Goal: Task Accomplishment & Management: Use online tool/utility

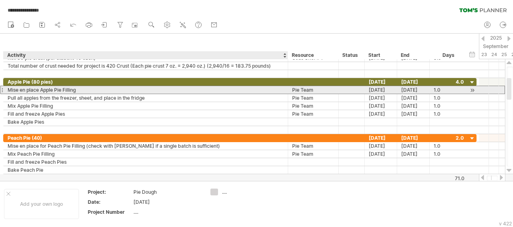
click at [98, 91] on div "Mise en place Apple Pie Filling" at bounding box center [146, 90] width 276 height 8
type input "**********"
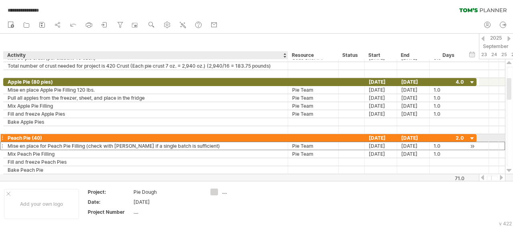
click at [199, 142] on div "Mise en place for Peach Pie Filling (check with [PERSON_NAME] if a single batch…" at bounding box center [146, 146] width 276 height 8
type input "**********"
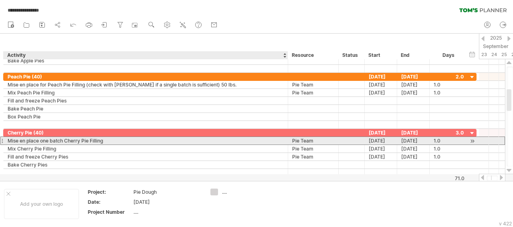
click at [110, 141] on div "Mise en place one batch Cherry Pie Filling" at bounding box center [146, 141] width 276 height 8
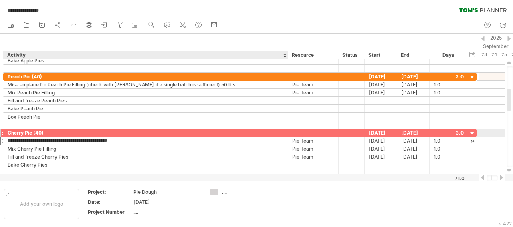
type input "**********"
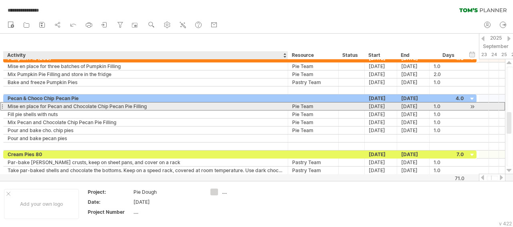
click at [152, 106] on div "Mise en place for Pecan and Chocolate Chip Pecan Pie Filling" at bounding box center [146, 107] width 276 height 8
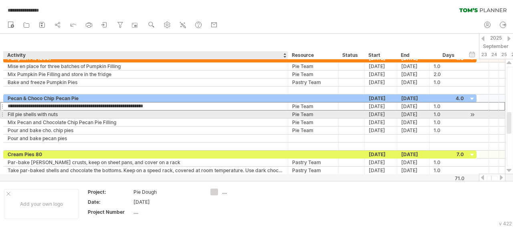
type input "**********"
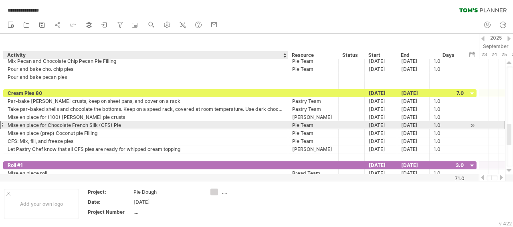
click at [128, 124] on div "Mise en place for Chocolate French Silk (CFS) Pie" at bounding box center [146, 126] width 276 height 8
type input "**********"
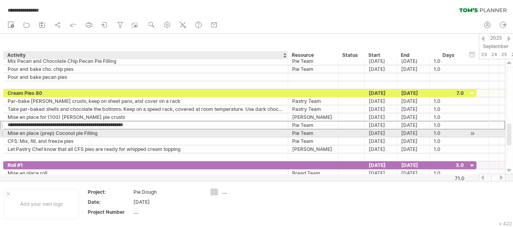
click at [117, 130] on div "Mise en place (prep) Coconut pie Filling" at bounding box center [146, 134] width 276 height 8
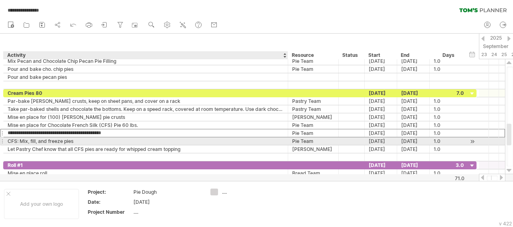
type input "**********"
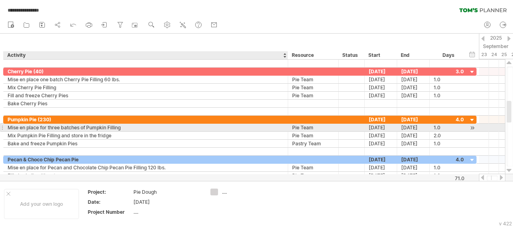
click at [126, 126] on div "Mise en place for three batches of Pumpkin Filling" at bounding box center [146, 128] width 276 height 8
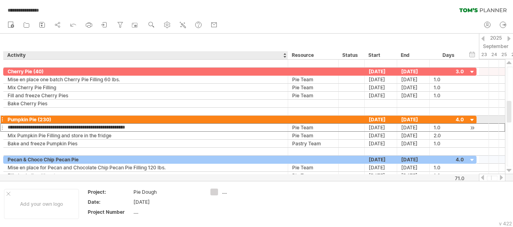
type input "**********"
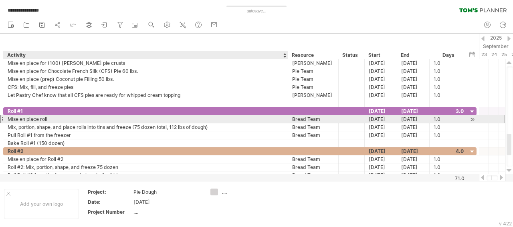
click at [65, 117] on div "Mise en place roll" at bounding box center [146, 120] width 276 height 8
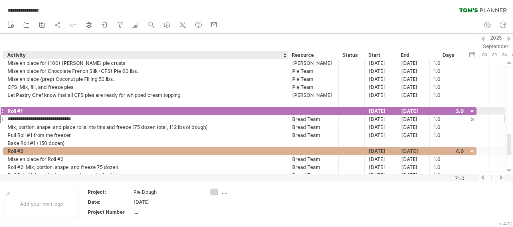
type input "**********"
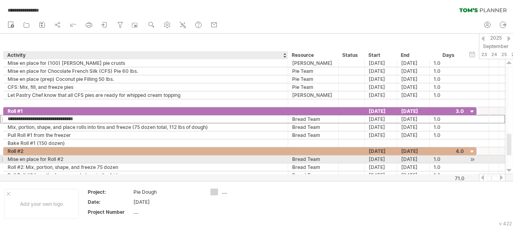
click at [77, 161] on div "Mise en place for Roll #2" at bounding box center [146, 160] width 276 height 8
click at [66, 157] on input "**********" at bounding box center [146, 160] width 276 height 8
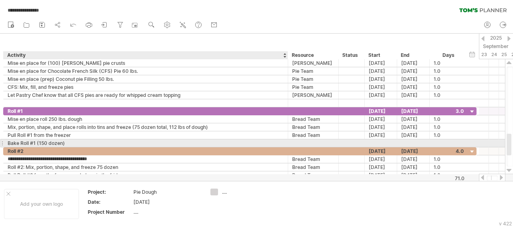
type input "**********"
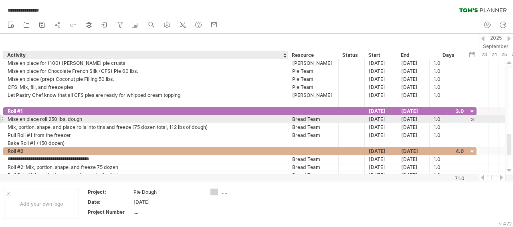
click at [49, 120] on div "Mise en place roll 250 lbs. dough" at bounding box center [146, 120] width 276 height 8
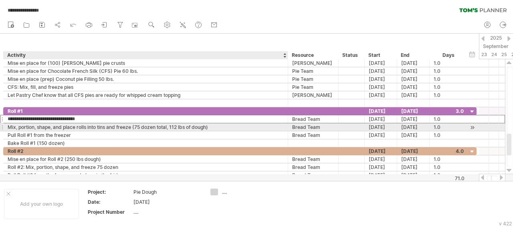
type input "**********"
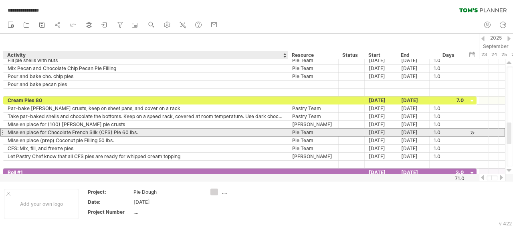
click at [123, 130] on div "Mise en place for Chocolate French Silk (CFS) Pie 60 lbs." at bounding box center [146, 133] width 276 height 8
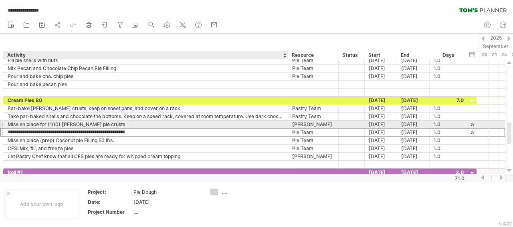
type input "**********"
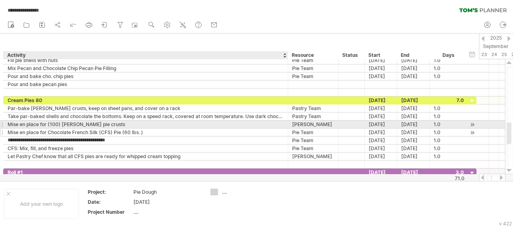
type input "**********"
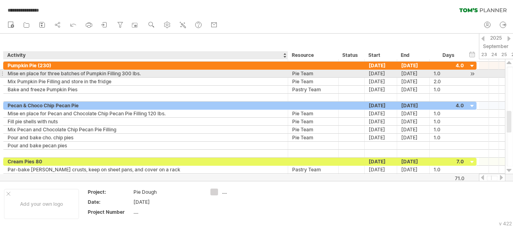
click at [123, 75] on div "Mise en place for three batches of Pumpkin Filling 300 lbs." at bounding box center [146, 74] width 276 height 8
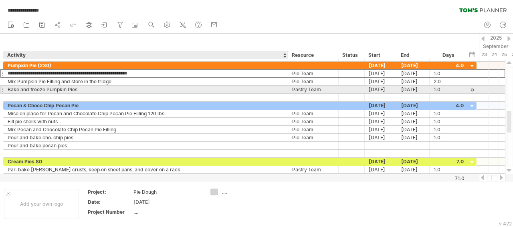
type input "**********"
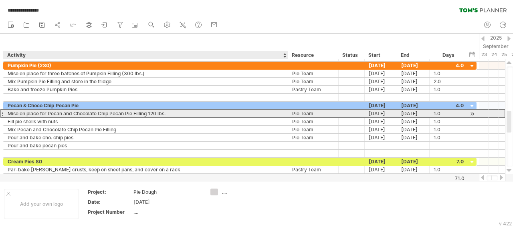
click at [150, 113] on div "Mise en place for Pecan and Chocolate Chip Pecan Pie Filling 120 lbs." at bounding box center [146, 114] width 276 height 8
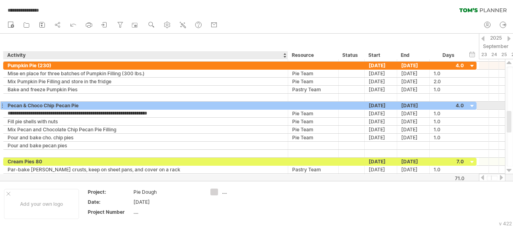
type input "**********"
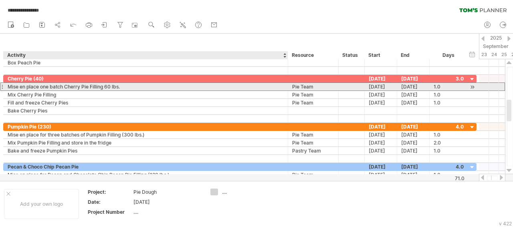
click at [106, 86] on div "Mise en place one batch Cherry Pie Filling 60 lbs." at bounding box center [146, 87] width 276 height 8
type input "**********"
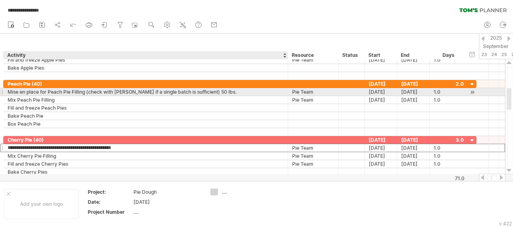
click at [199, 94] on div "Mise en place for Peach Pie Filling (check with [PERSON_NAME] if a single batch…" at bounding box center [146, 92] width 276 height 8
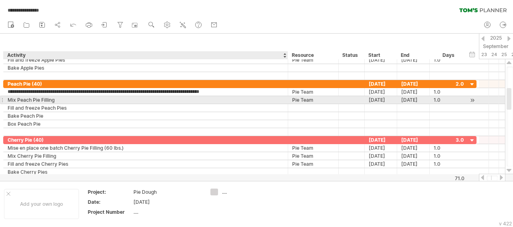
type input "**********"
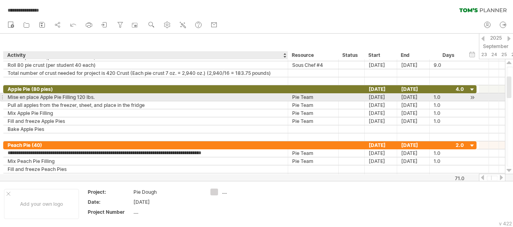
click at [80, 97] on div "Mise en place Apple Pie Filling 120 lbs." at bounding box center [146, 97] width 276 height 8
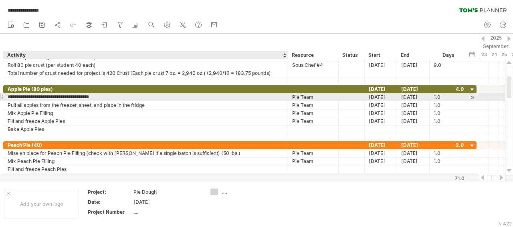
type input "**********"
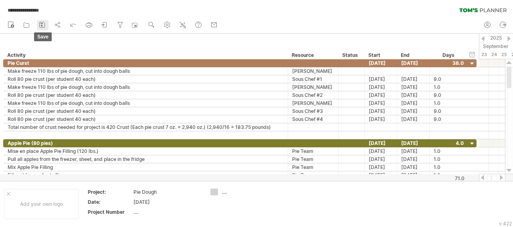
click at [41, 24] on icon at bounding box center [42, 25] width 8 height 8
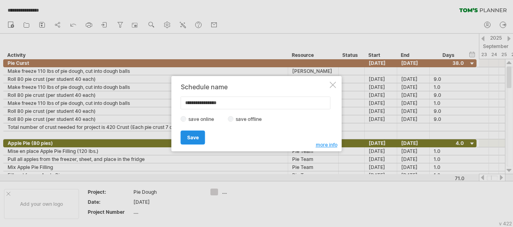
click at [192, 137] on span "Save" at bounding box center [193, 138] width 12 height 6
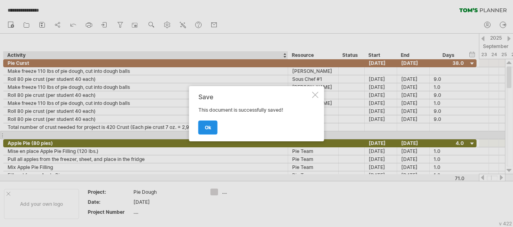
click at [204, 127] on link "ok" at bounding box center [208, 128] width 19 height 14
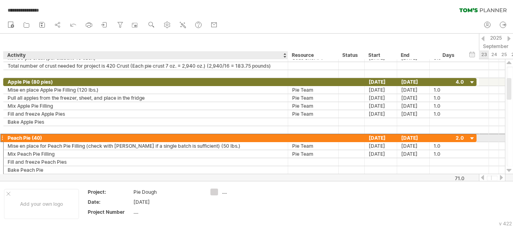
click at [42, 136] on div "Peach Pie (40)" at bounding box center [146, 138] width 276 height 8
type input "**********"
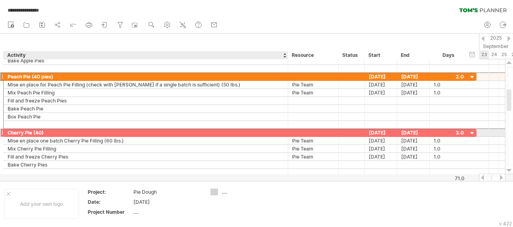
click at [41, 131] on div "Cherry Pie (40)" at bounding box center [146, 133] width 276 height 8
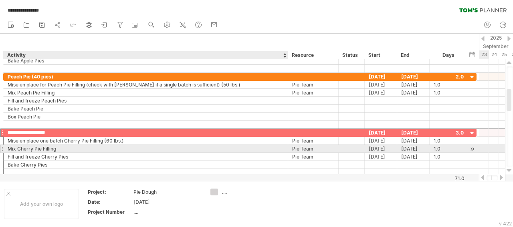
type input "**********"
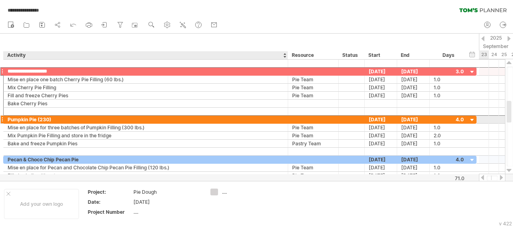
click at [51, 119] on div "Pumpkin Pie (230)" at bounding box center [146, 120] width 276 height 8
type input "**********"
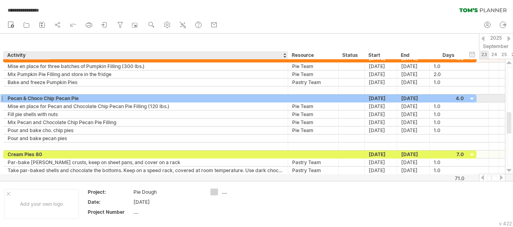
click at [86, 98] on div "Pecan & Choco Chip Pecan Pie" at bounding box center [146, 99] width 276 height 8
click at [23, 96] on input "**********" at bounding box center [146, 99] width 276 height 8
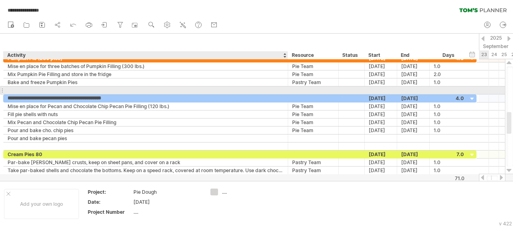
type input "**********"
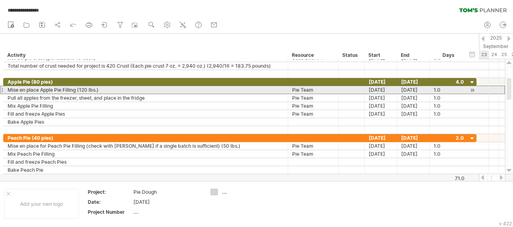
click at [2, 90] on div at bounding box center [1, 90] width 3 height 8
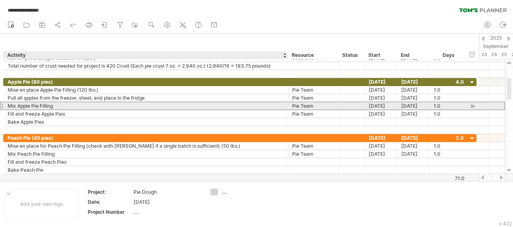
click at [114, 109] on div "Mix Apple Pie Filling" at bounding box center [146, 106] width 276 height 8
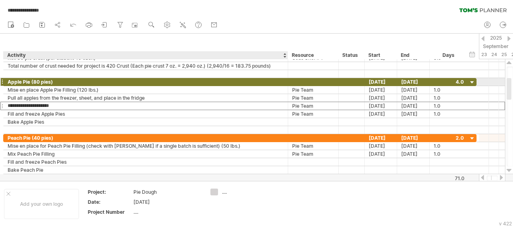
click at [114, 81] on div "Apple Pie (80 pies)" at bounding box center [146, 82] width 276 height 8
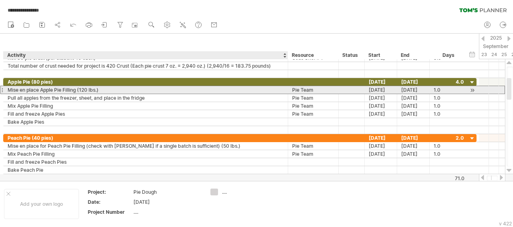
click at [99, 87] on div "Mise en place Apple Pie Filling (120 lbs.)" at bounding box center [146, 90] width 276 height 8
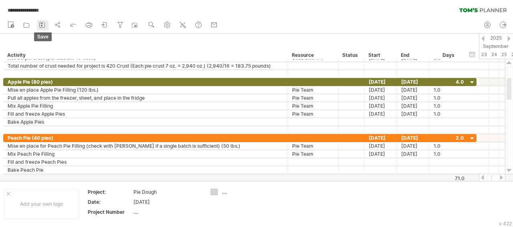
click at [42, 24] on rect at bounding box center [42, 23] width 2 height 1
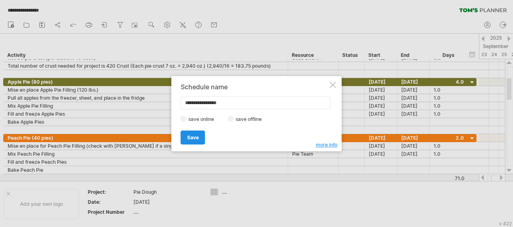
click at [190, 134] on link "Save" at bounding box center [193, 138] width 24 height 14
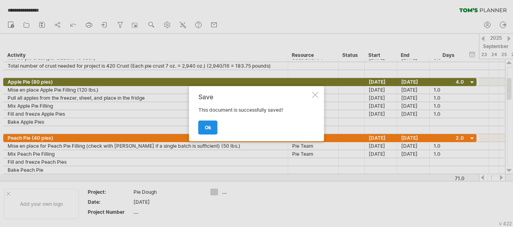
click at [208, 126] on span "ok" at bounding box center [208, 128] width 6 height 6
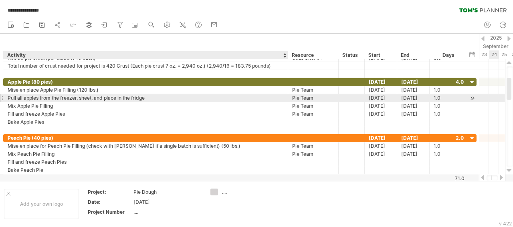
click at [47, 97] on div "Pull all apples from the freezer, sheet, and place in the fridge" at bounding box center [146, 98] width 276 height 8
click at [7, 96] on div "**********" at bounding box center [146, 98] width 285 height 8
click at [151, 100] on div "Pull all apples from the freezer, sheet, and place in the fridge" at bounding box center [146, 98] width 276 height 8
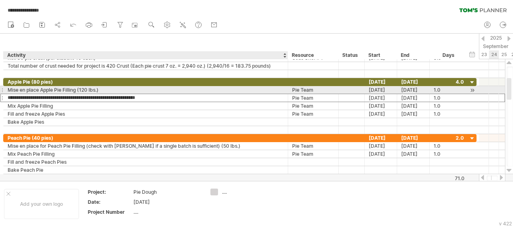
click at [20, 89] on div "Mise en place Apple Pie Filling (120 lbs.)" at bounding box center [146, 90] width 276 height 8
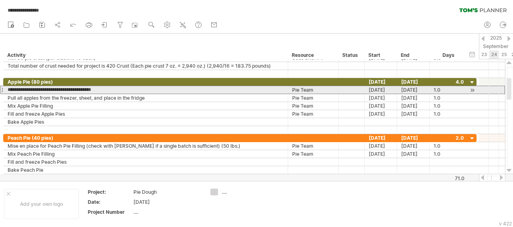
click at [2, 88] on div at bounding box center [1, 90] width 3 height 8
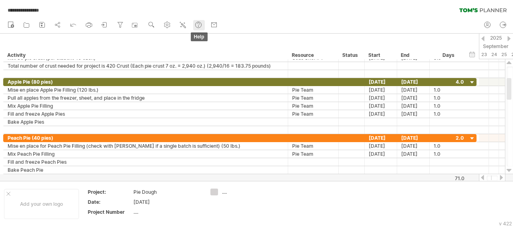
click at [197, 22] on use at bounding box center [199, 25] width 8 height 8
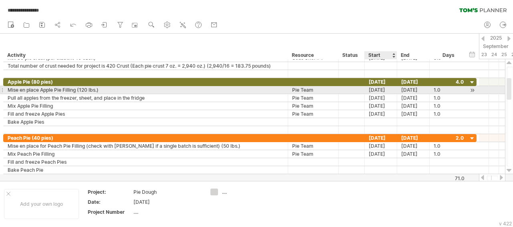
click at [378, 91] on div "[DATE]" at bounding box center [381, 90] width 32 height 8
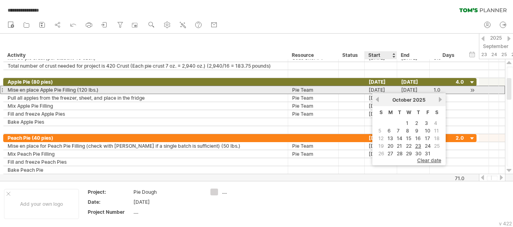
click at [382, 87] on div "[DATE]" at bounding box center [381, 90] width 32 height 8
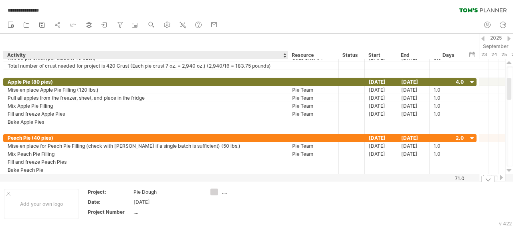
click at [224, 194] on div "...." at bounding box center [244, 192] width 44 height 7
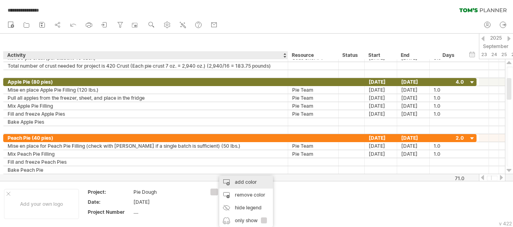
click at [249, 183] on div "add color" at bounding box center [246, 182] width 54 height 13
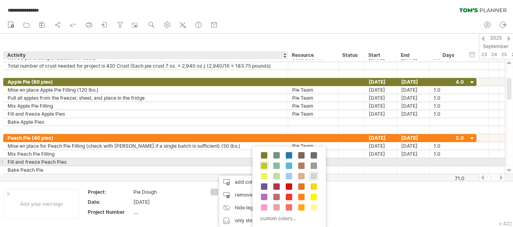
click at [265, 164] on span at bounding box center [264, 166] width 6 height 6
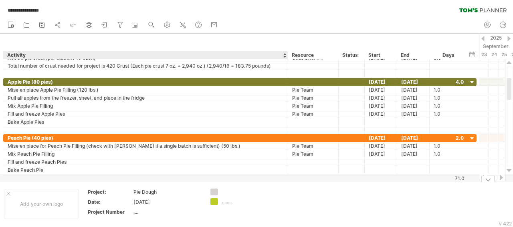
click at [233, 204] on div "........" at bounding box center [244, 202] width 44 height 7
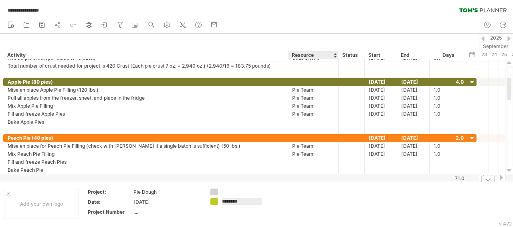
type input "*********"
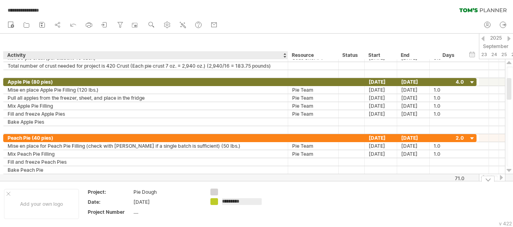
click at [213, 203] on div "**********" at bounding box center [256, 113] width 513 height 227
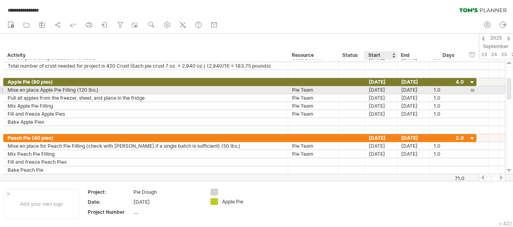
click at [377, 91] on div "[DATE]" at bounding box center [381, 90] width 32 height 8
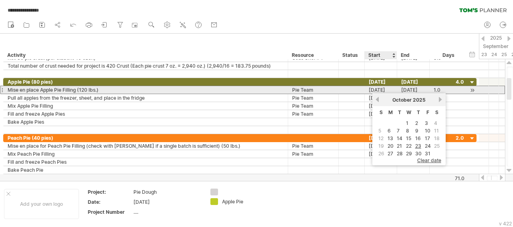
click at [390, 88] on div "[DATE]" at bounding box center [381, 90] width 32 height 8
click at [390, 90] on div "[DATE]" at bounding box center [381, 90] width 32 height 8
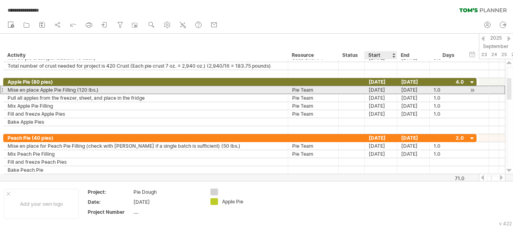
click at [390, 90] on div "[DATE]" at bounding box center [381, 90] width 32 height 8
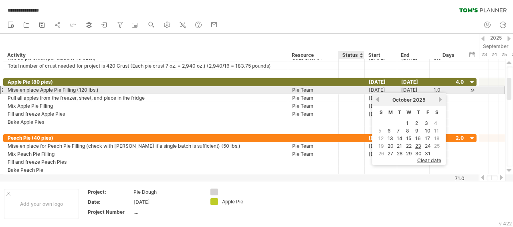
click at [345, 88] on div at bounding box center [352, 90] width 18 height 8
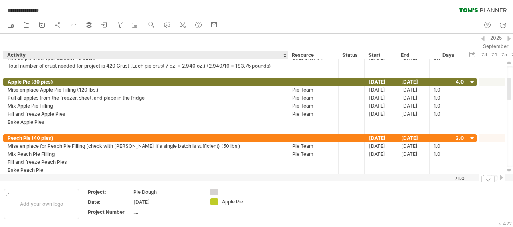
click at [215, 199] on div "**********" at bounding box center [256, 113] width 513 height 227
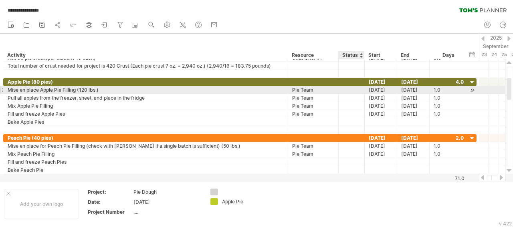
click at [346, 89] on div at bounding box center [352, 90] width 18 height 8
drag, startPoint x: 346, startPoint y: 89, endPoint x: 357, endPoint y: 88, distance: 11.3
click at [357, 88] on input "text" at bounding box center [352, 90] width 18 height 8
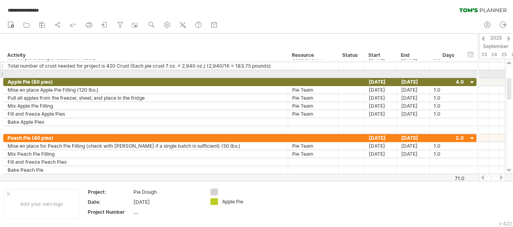
drag, startPoint x: 475, startPoint y: 77, endPoint x: 475, endPoint y: 69, distance: 7.6
click at [475, 69] on div "**********" at bounding box center [240, 66] width 474 height 24
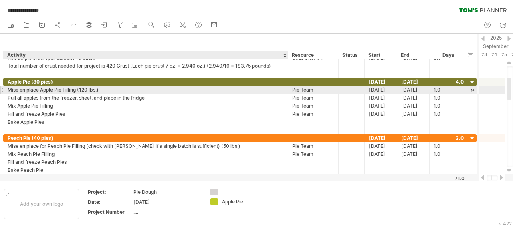
click at [142, 89] on div "Mise en place Apple Pie Filling (120 lbs.)" at bounding box center [146, 90] width 276 height 8
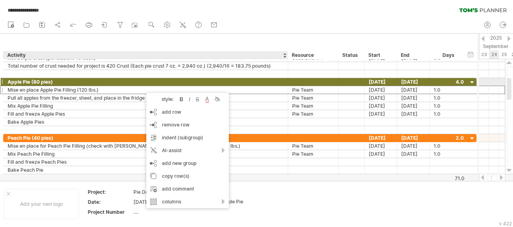
click at [149, 81] on div "Apple Pie (80 pies)" at bounding box center [146, 82] width 276 height 8
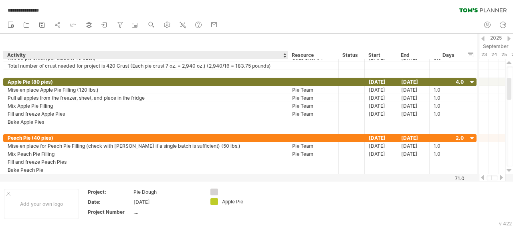
click at [354, 17] on div "**********" at bounding box center [256, 17] width 513 height 34
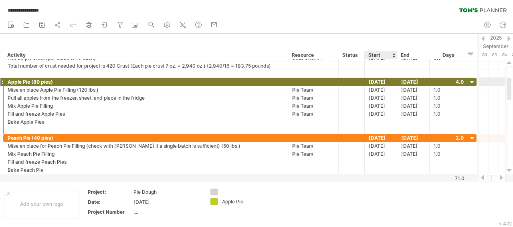
click at [374, 80] on div "[DATE]" at bounding box center [381, 82] width 32 height 8
click at [366, 81] on div "[DATE]" at bounding box center [381, 82] width 32 height 8
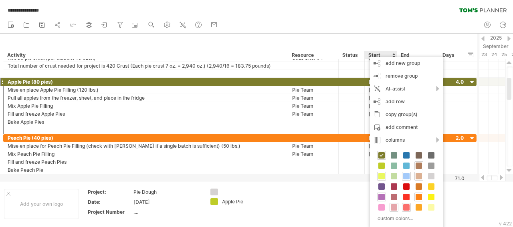
click at [377, 16] on div "**********" at bounding box center [256, 8] width 513 height 17
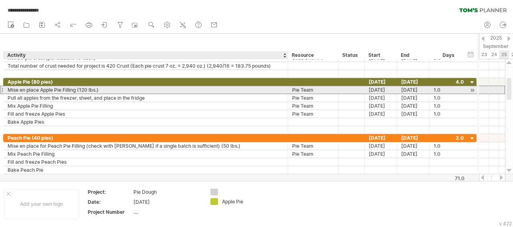
click at [105, 90] on div "Mise en place Apple Pie Filling (120 lbs.)" at bounding box center [146, 90] width 276 height 8
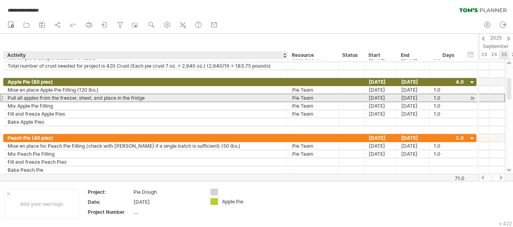
click at [202, 98] on div "Pull all apples from the freezer, sheet, and place in the fridge" at bounding box center [146, 98] width 276 height 8
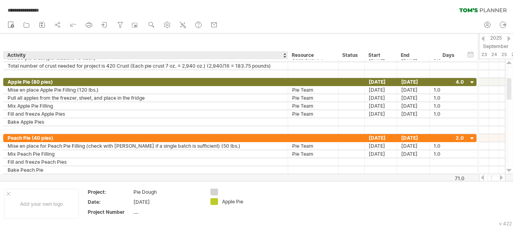
click at [359, 16] on div "**********" at bounding box center [256, 8] width 513 height 17
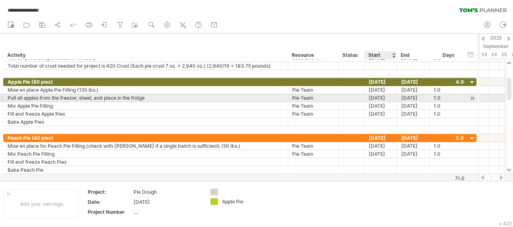
click at [373, 99] on div "[DATE]" at bounding box center [381, 98] width 32 height 8
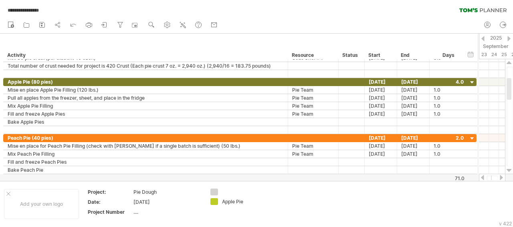
click at [433, 26] on div "new" at bounding box center [256, 25] width 513 height 17
click at [421, 19] on div "new" at bounding box center [256, 25] width 513 height 17
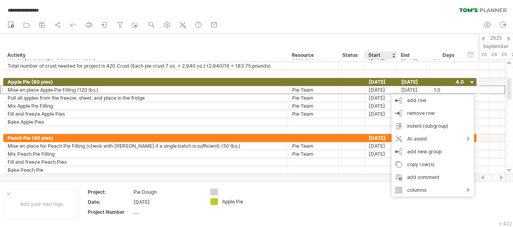
click at [354, 31] on div "new" at bounding box center [256, 25] width 513 height 17
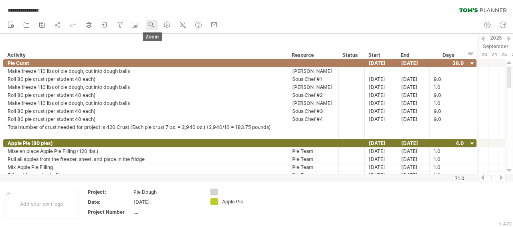
click at [151, 26] on circle at bounding box center [151, 24] width 6 height 6
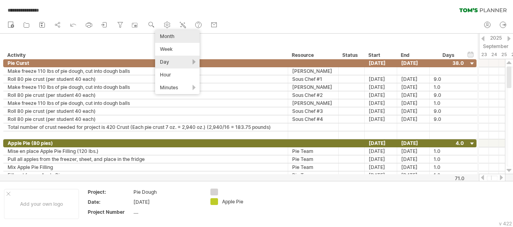
click at [162, 32] on div "Month" at bounding box center [177, 36] width 45 height 13
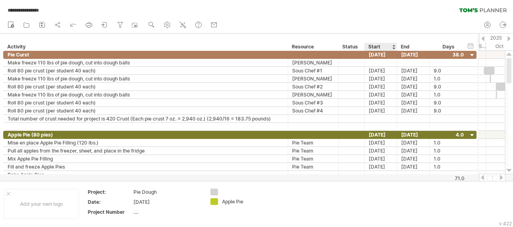
drag, startPoint x: 430, startPoint y: 21, endPoint x: 432, endPoint y: 25, distance: 4.5
click at [429, 21] on div "new" at bounding box center [256, 25] width 513 height 17
click at [391, 39] on div "hide start/end/duration show start/end/duration ******** Activity ******** Reso…" at bounding box center [239, 42] width 478 height 17
click at [501, 179] on div at bounding box center [502, 177] width 6 height 5
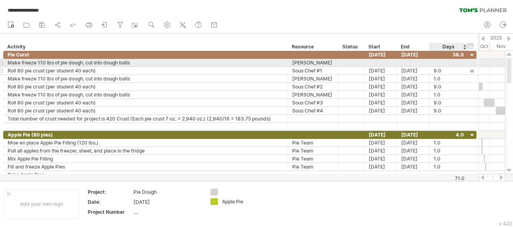
drag, startPoint x: 457, startPoint y: 64, endPoint x: 444, endPoint y: 71, distance: 14.4
click at [444, 71] on div "**********" at bounding box center [240, 91] width 474 height 80
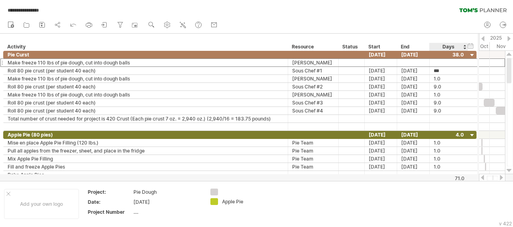
click at [443, 26] on div "new" at bounding box center [256, 25] width 513 height 17
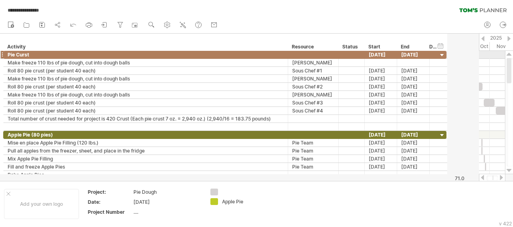
drag, startPoint x: 475, startPoint y: 52, endPoint x: 370, endPoint y: 51, distance: 105.1
click at [370, 51] on div "**********" at bounding box center [256, 113] width 513 height 227
click at [501, 176] on div at bounding box center [502, 177] width 6 height 5
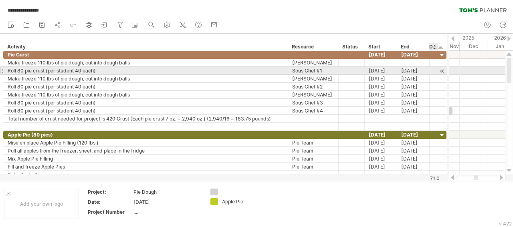
drag, startPoint x: 436, startPoint y: 72, endPoint x: 429, endPoint y: 71, distance: 6.9
click at [429, 71] on div "**********" at bounding box center [225, 71] width 444 height 8
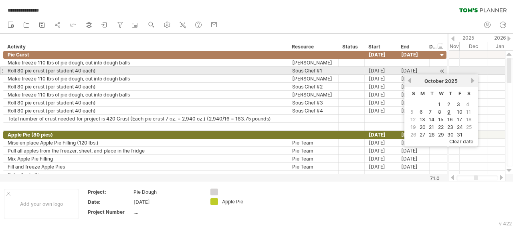
click at [442, 72] on div at bounding box center [443, 71] width 8 height 8
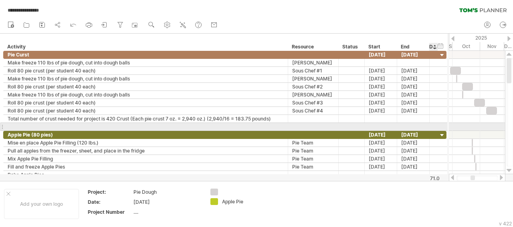
drag, startPoint x: 445, startPoint y: 126, endPoint x: 390, endPoint y: 126, distance: 55.4
click at [390, 126] on div at bounding box center [225, 127] width 444 height 8
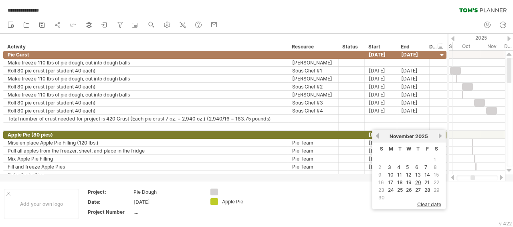
click at [420, 12] on div "**********" at bounding box center [256, 8] width 513 height 17
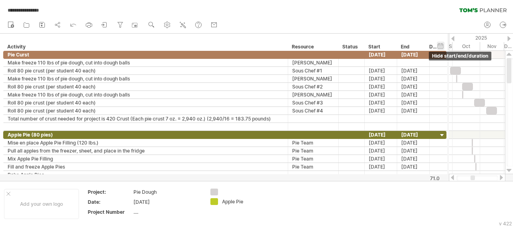
click at [444, 48] on div "hide start/end/duration show start/end/duration" at bounding box center [441, 46] width 8 height 8
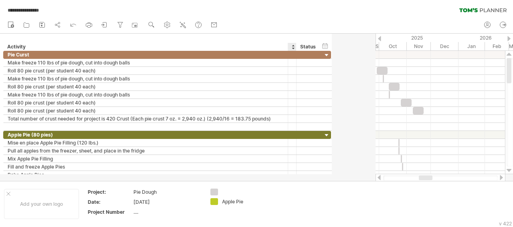
drag, startPoint x: 337, startPoint y: 47, endPoint x: 277, endPoint y: 46, distance: 60.2
click at [277, 46] on div "******** Activity ******** Resource ****** Status" at bounding box center [162, 47] width 319 height 8
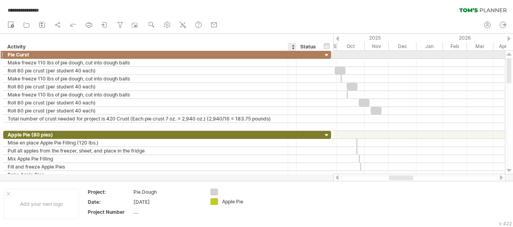
drag, startPoint x: 330, startPoint y: 56, endPoint x: 292, endPoint y: 55, distance: 37.7
click at [292, 55] on div "********* Pie Curst" at bounding box center [167, 55] width 328 height 8
click at [370, 37] on div "2025" at bounding box center [260, 38] width 314 height 8
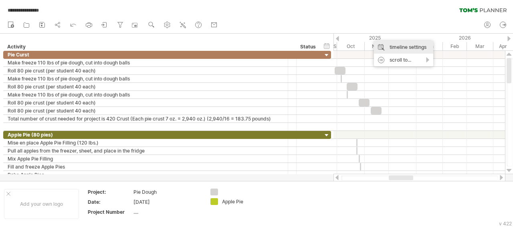
click at [391, 45] on div "timeline settings" at bounding box center [403, 47] width 59 height 13
select select "*"
select select "**"
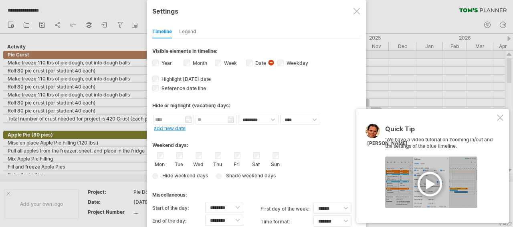
click at [432, 177] on div at bounding box center [432, 183] width 92 height 52
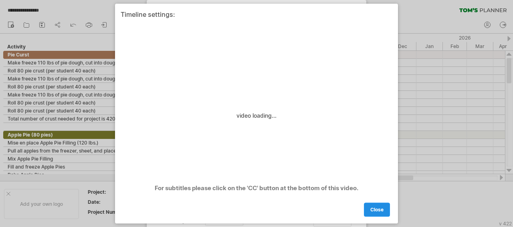
click at [373, 207] on link "close" at bounding box center [377, 210] width 26 height 14
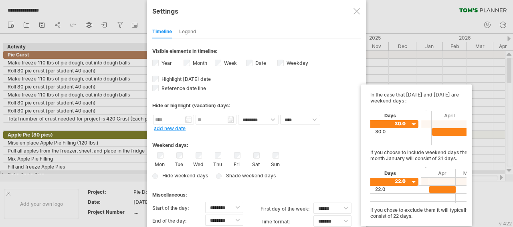
click at [236, 173] on span "Shade weekend days" at bounding box center [249, 176] width 53 height 6
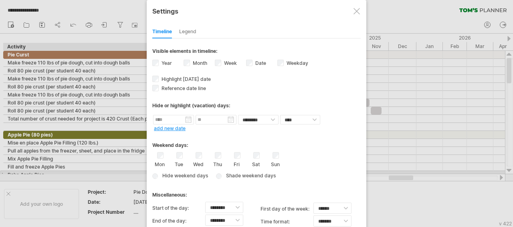
click at [224, 173] on span "Shade weekend days" at bounding box center [249, 176] width 53 height 6
click at [202, 154] on div "Wed" at bounding box center [199, 159] width 10 height 15
click at [357, 13] on div at bounding box center [357, 11] width 6 height 6
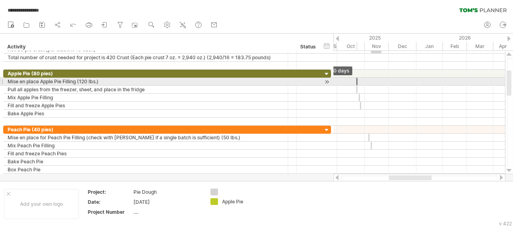
click at [356, 82] on span at bounding box center [356, 82] width 3 height 8
click at [349, 79] on div at bounding box center [420, 82] width 172 height 8
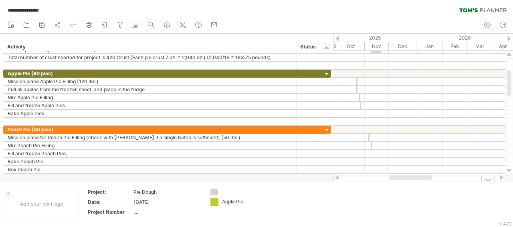
click at [218, 201] on div "**********" at bounding box center [256, 113] width 513 height 227
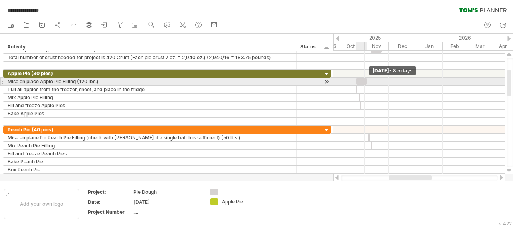
drag, startPoint x: 358, startPoint y: 83, endPoint x: 367, endPoint y: 82, distance: 9.3
click at [367, 82] on span at bounding box center [366, 82] width 3 height 8
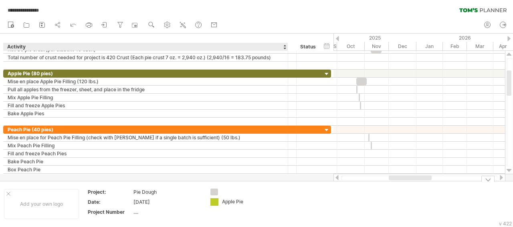
click at [215, 201] on div "**********" at bounding box center [256, 113] width 513 height 227
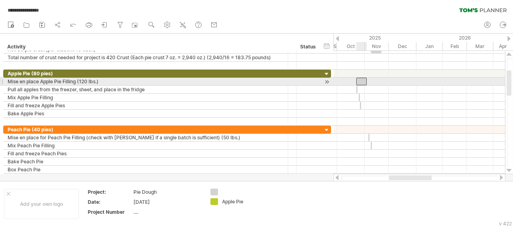
click at [364, 81] on div "​" at bounding box center [362, 82] width 10 height 8
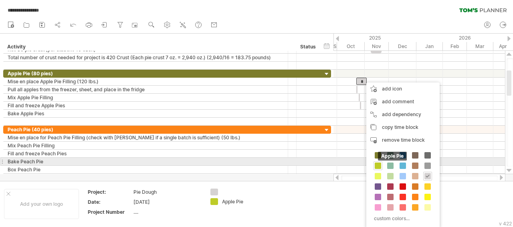
drag, startPoint x: 377, startPoint y: 163, endPoint x: 377, endPoint y: 152, distance: 11.6
click at [377, 162] on div "Apple Pie" at bounding box center [378, 166] width 9 height 9
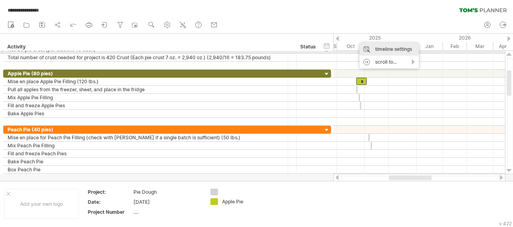
click at [381, 51] on div "timeline settings" at bounding box center [389, 49] width 59 height 13
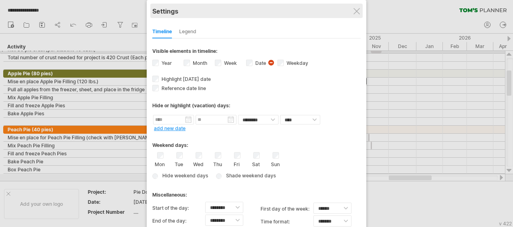
click at [358, 15] on div "Settings" at bounding box center [256, 11] width 209 height 14
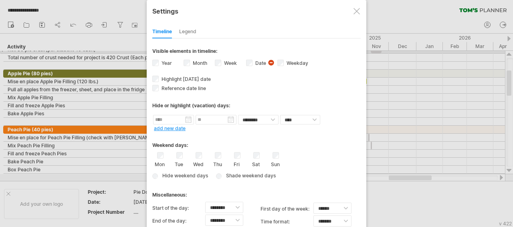
click at [357, 9] on div at bounding box center [357, 11] width 6 height 6
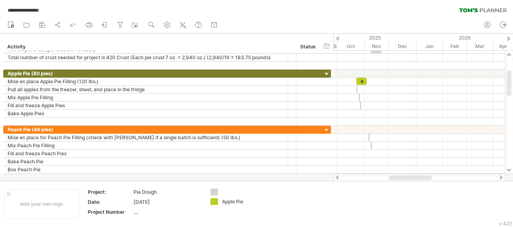
click at [356, 22] on div "new" at bounding box center [256, 25] width 513 height 17
click at [339, 39] on div "2025" at bounding box center [260, 38] width 314 height 8
click at [338, 39] on div at bounding box center [337, 38] width 3 height 5
click at [338, 38] on div at bounding box center [337, 38] width 3 height 5
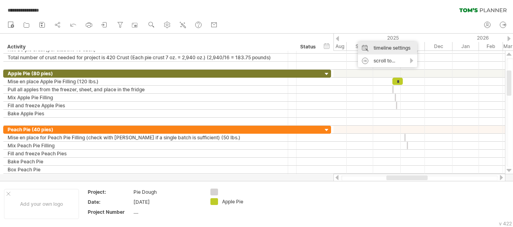
click at [375, 44] on div "timeline settings" at bounding box center [387, 48] width 59 height 13
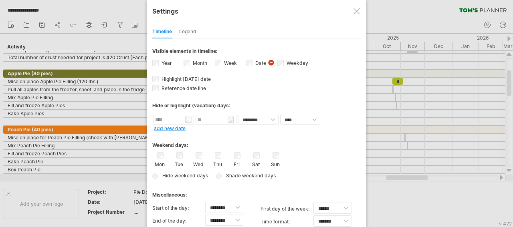
click at [195, 154] on div "Wed" at bounding box center [199, 159] width 10 height 15
click at [191, 153] on div "Mon Tue Wed Thu Fri Sat Sun" at bounding box center [256, 159] width 209 height 15
click at [359, 12] on div at bounding box center [357, 11] width 6 height 6
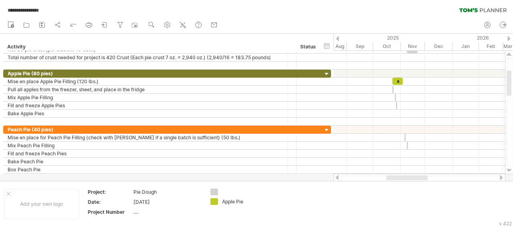
click at [384, 23] on div "new" at bounding box center [256, 25] width 513 height 17
click at [374, 47] on div "timeline settings" at bounding box center [391, 46] width 59 height 13
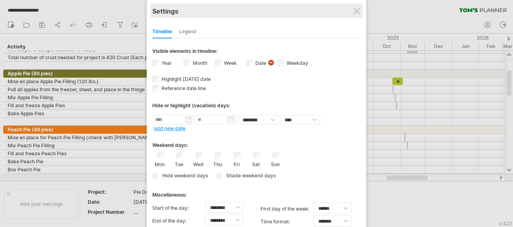
click at [359, 14] on div "Settings" at bounding box center [256, 11] width 209 height 14
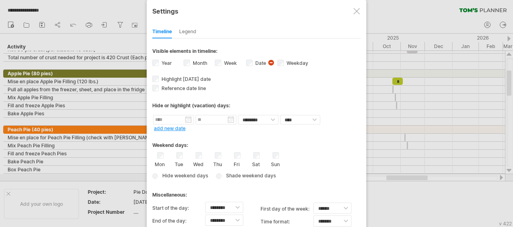
click at [175, 152] on div "Tue" at bounding box center [180, 159] width 10 height 15
click at [360, 11] on div at bounding box center [357, 11] width 6 height 6
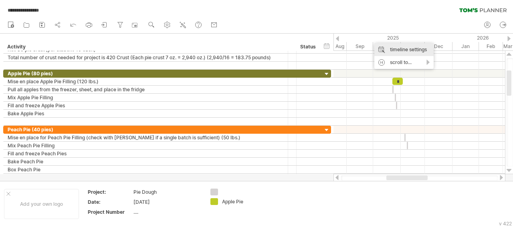
click at [377, 47] on div "timeline settings" at bounding box center [404, 49] width 59 height 13
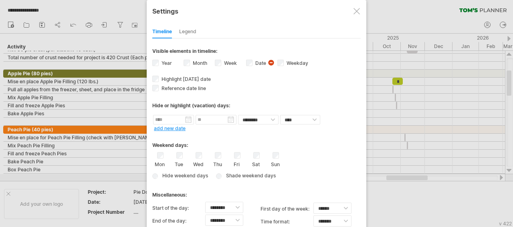
click at [187, 30] on div "Legend" at bounding box center [187, 32] width 17 height 13
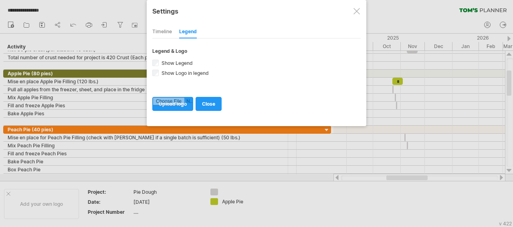
click at [165, 30] on div "Timeline" at bounding box center [162, 32] width 20 height 13
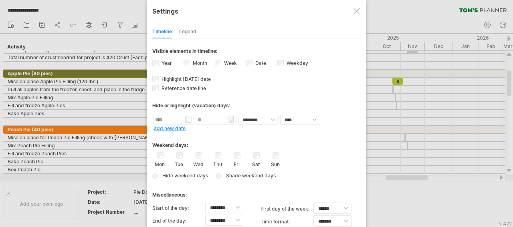
click at [359, 14] on div at bounding box center [357, 11] width 6 height 6
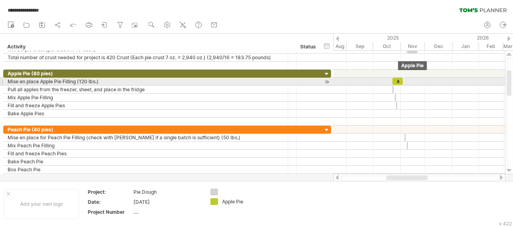
click at [395, 80] on div "*" at bounding box center [398, 81] width 10 height 7
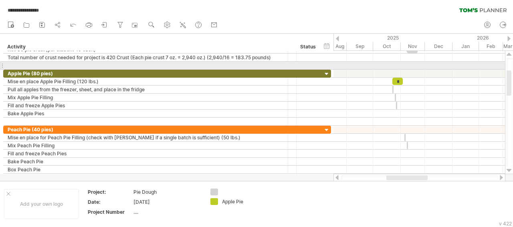
click at [405, 67] on div at bounding box center [420, 66] width 172 height 8
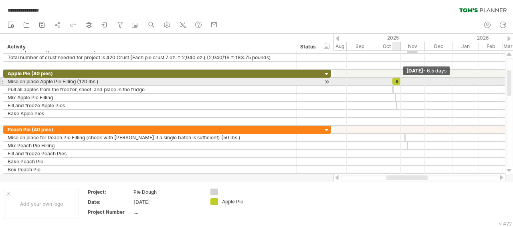
click at [400, 80] on span at bounding box center [400, 82] width 3 height 8
click at [389, 81] on span at bounding box center [388, 82] width 3 height 8
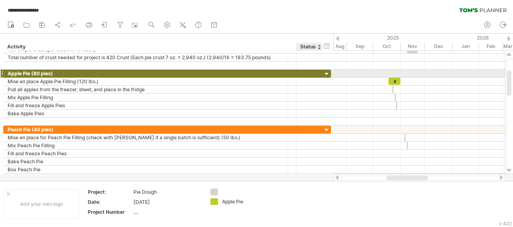
drag, startPoint x: 331, startPoint y: 72, endPoint x: 318, endPoint y: 72, distance: 12.4
click at [318, 72] on div "**********" at bounding box center [167, 74] width 328 height 8
drag, startPoint x: 317, startPoint y: 72, endPoint x: 309, endPoint y: 71, distance: 8.5
click at [309, 71] on div at bounding box center [310, 74] width 18 height 8
click at [342, 75] on div at bounding box center [420, 74] width 172 height 8
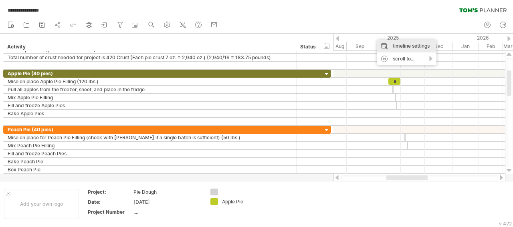
click at [385, 47] on div "timeline settings" at bounding box center [406, 46] width 59 height 13
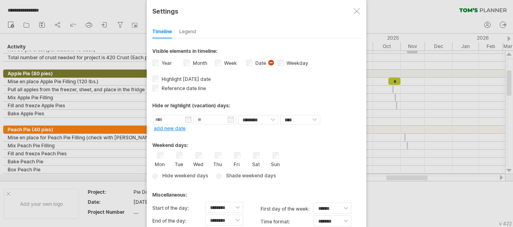
drag, startPoint x: 244, startPoint y: 29, endPoint x: 244, endPoint y: 0, distance: 28.9
click at [244, 0] on div "**********" at bounding box center [257, 128] width 220 height 257
click at [173, 224] on div "Start of the day: ******** ******** ******** ******** ******** ******** *******…" at bounding box center [256, 215] width 209 height 26
click at [437, 15] on div at bounding box center [256, 113] width 513 height 227
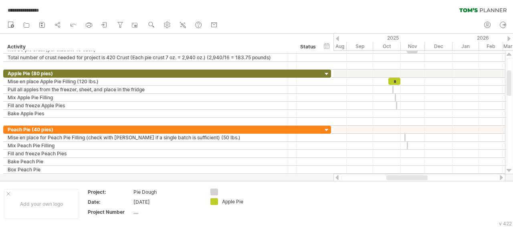
click at [414, 18] on div "new" at bounding box center [256, 25] width 513 height 17
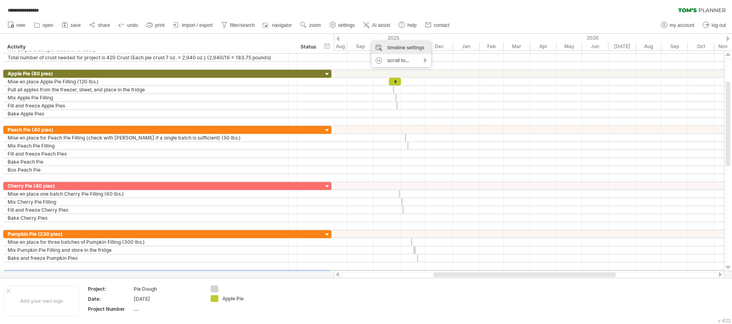
click at [384, 43] on div "timeline settings" at bounding box center [400, 47] width 59 height 13
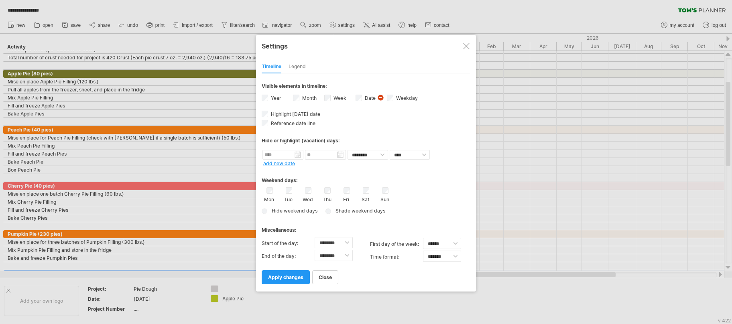
click at [288, 192] on div "Tue" at bounding box center [289, 194] width 10 height 15
click at [283, 227] on span "apply changes" at bounding box center [285, 277] width 35 height 6
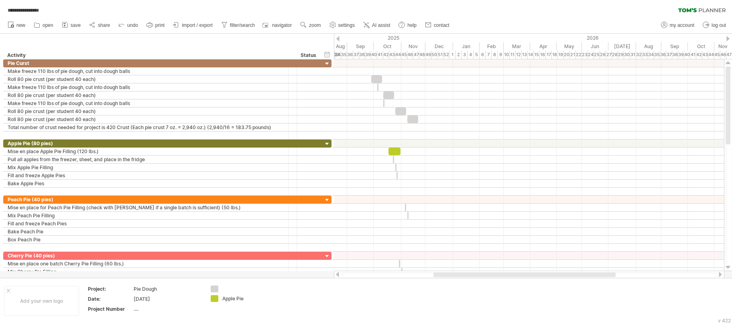
click at [499, 16] on div "**********" at bounding box center [366, 8] width 732 height 17
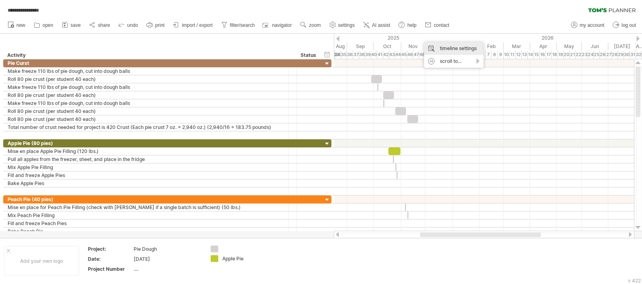
click at [431, 44] on div "timeline settings" at bounding box center [453, 48] width 59 height 13
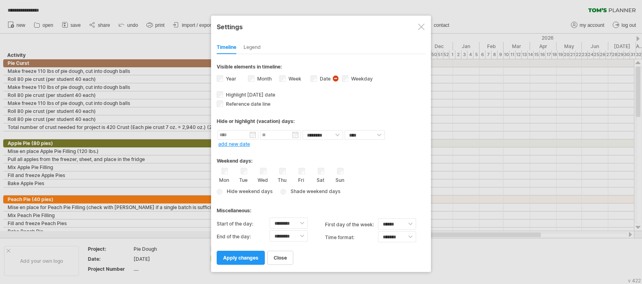
click at [221, 170] on div "Mon" at bounding box center [224, 175] width 10 height 15
click at [224, 177] on label "Mon" at bounding box center [224, 180] width 10 height 8
click at [242, 176] on label "Tue" at bounding box center [243, 180] width 10 height 8
click at [265, 176] on label "Wed" at bounding box center [263, 180] width 10 height 8
click at [280, 178] on label "Thu" at bounding box center [282, 180] width 10 height 8
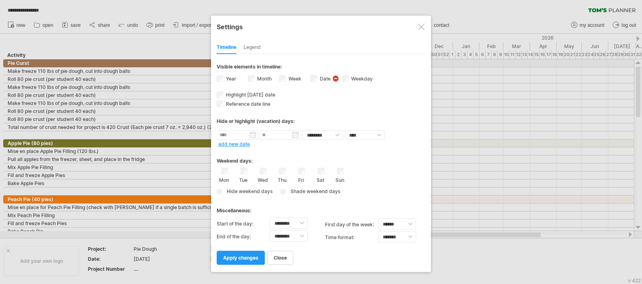
click at [300, 178] on label "Fri" at bounding box center [301, 180] width 10 height 8
click at [247, 227] on link "apply changes" at bounding box center [241, 258] width 48 height 14
click at [248, 227] on span "apply changes" at bounding box center [240, 258] width 35 height 6
click at [241, 227] on link "apply changes" at bounding box center [241, 258] width 48 height 14
click at [240, 227] on link "apply changes" at bounding box center [241, 258] width 48 height 14
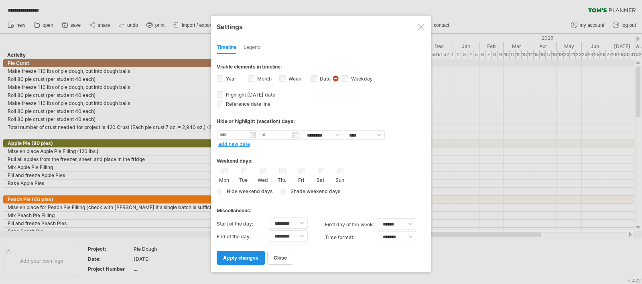
click at [242, 227] on span "apply changes" at bounding box center [240, 258] width 35 height 6
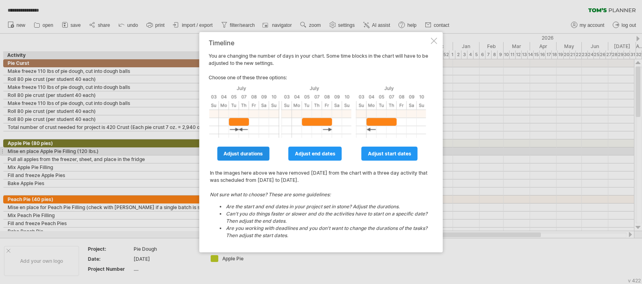
click at [253, 153] on span "adjust durations" at bounding box center [242, 154] width 39 height 6
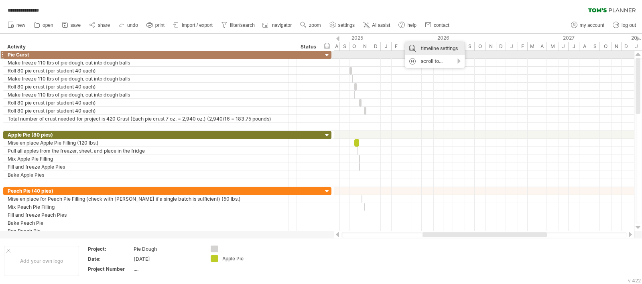
click at [419, 51] on div "timeline settings" at bounding box center [434, 48] width 59 height 13
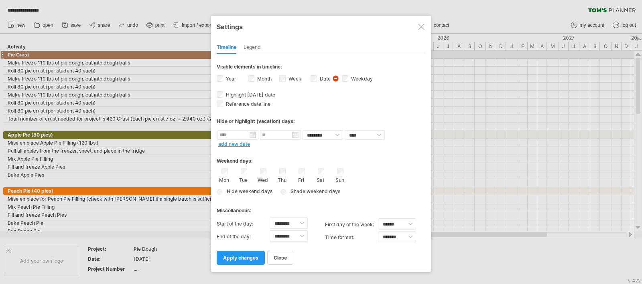
click at [323, 77] on label "Date visibility of date Currently there is not enough space horizontally to dis…" at bounding box center [324, 79] width 12 height 6
click at [248, 227] on link "apply changes" at bounding box center [241, 258] width 48 height 14
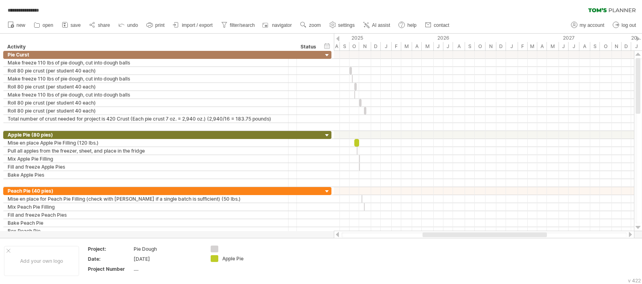
click at [513, 227] on div at bounding box center [630, 234] width 6 height 5
click at [338, 227] on div at bounding box center [337, 234] width 6 height 5
click at [402, 46] on div "timeline settings" at bounding box center [421, 46] width 59 height 13
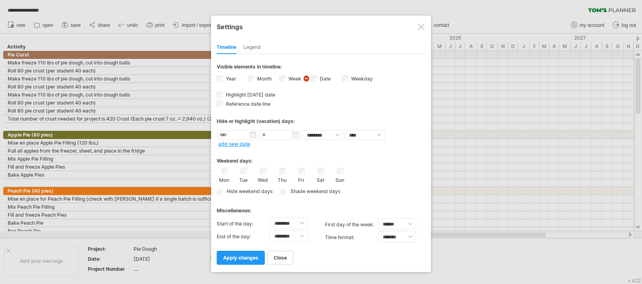
click at [307, 77] on span "visibility of weeknumbers Currently there is not enough space horizontally to d…" at bounding box center [307, 79] width 8 height 9
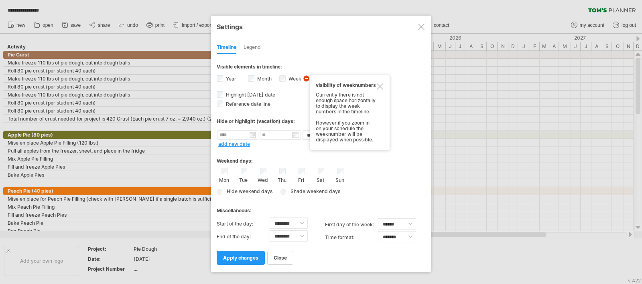
click at [422, 27] on div at bounding box center [421, 27] width 6 height 6
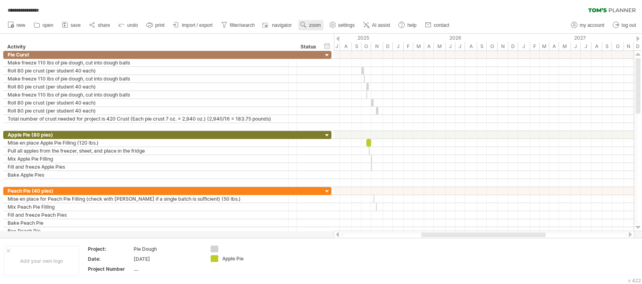
click at [320, 26] on span "zoom" at bounding box center [315, 25] width 12 height 6
click at [336, 39] on div "Month" at bounding box center [346, 36] width 45 height 13
click at [313, 26] on span "zoom" at bounding box center [315, 25] width 12 height 6
click at [326, 47] on div "Week" at bounding box center [339, 49] width 45 height 13
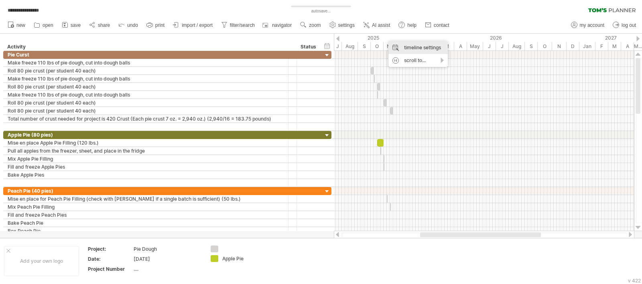
click at [395, 49] on div "timeline settings" at bounding box center [417, 47] width 59 height 13
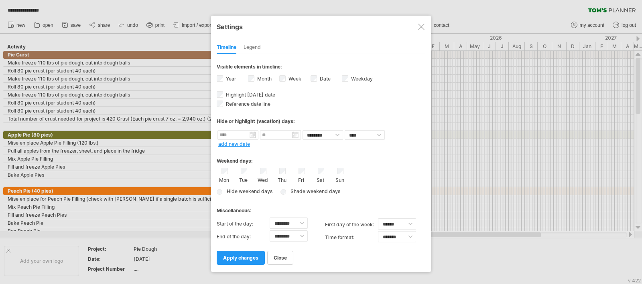
click at [286, 189] on span "Shade weekend days" at bounding box center [309, 192] width 58 height 6
click at [295, 189] on span "Shade weekend days" at bounding box center [314, 192] width 53 height 6
click at [297, 189] on span "Shade weekend days" at bounding box center [314, 192] width 53 height 6
click at [289, 189] on span "Shade weekend days" at bounding box center [314, 192] width 53 height 6
click at [378, 227] on select "******* *******" at bounding box center [397, 236] width 38 height 11
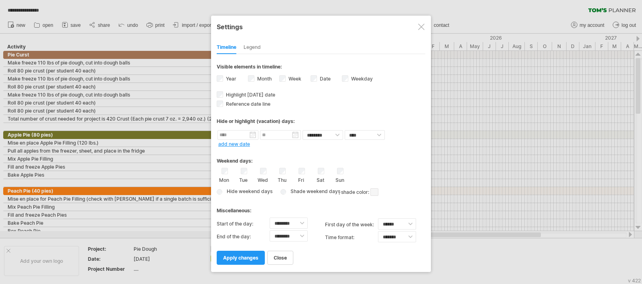
click at [418, 180] on div "Mon Tue Wed Thu Fri Sat Sun" at bounding box center [321, 175] width 209 height 15
click at [244, 227] on span "apply changes" at bounding box center [240, 258] width 35 height 6
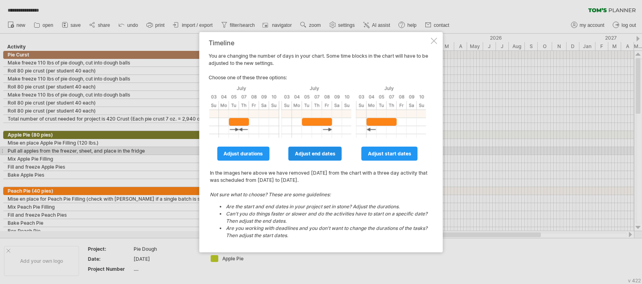
click at [321, 154] on span "adjust end dates" at bounding box center [315, 154] width 41 height 6
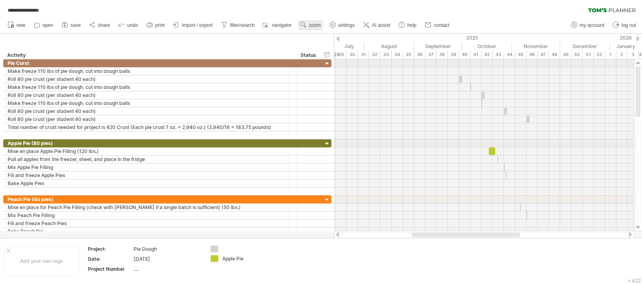
click at [315, 24] on span "zoom" at bounding box center [315, 25] width 12 height 6
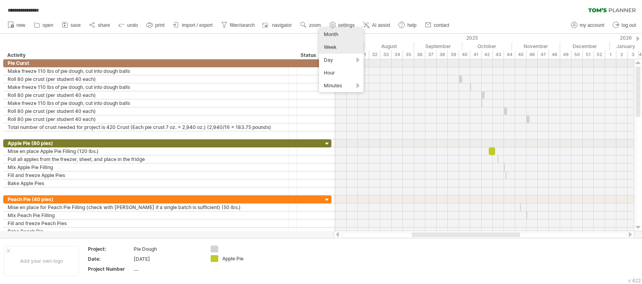
click at [329, 33] on div "Month" at bounding box center [341, 34] width 45 height 13
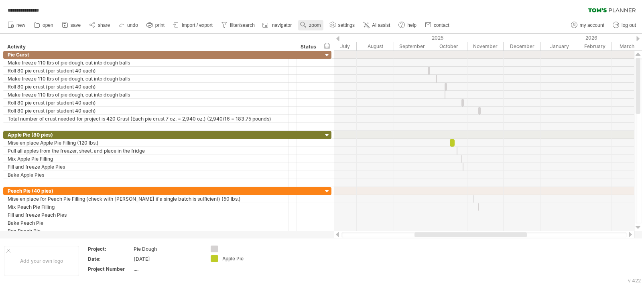
click at [311, 25] on span "zoom" at bounding box center [315, 25] width 12 height 6
click at [336, 46] on div "Week" at bounding box center [337, 48] width 45 height 13
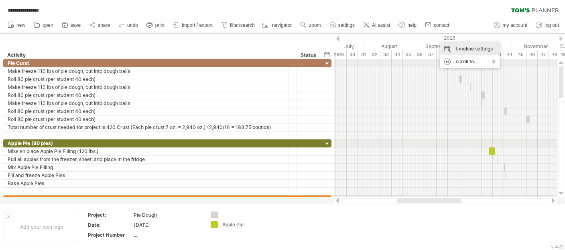
click at [446, 49] on div "timeline settings" at bounding box center [469, 49] width 59 height 13
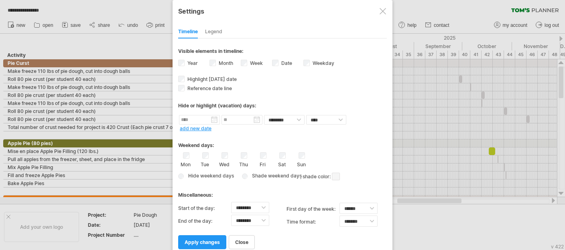
click at [207, 127] on link "add new date" at bounding box center [196, 129] width 32 height 6
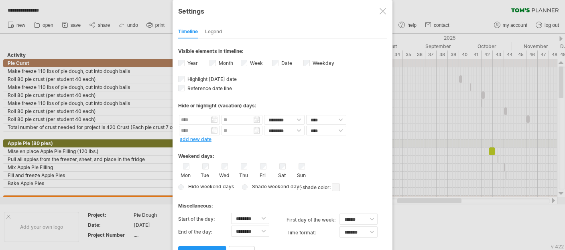
click at [382, 12] on div at bounding box center [383, 11] width 6 height 6
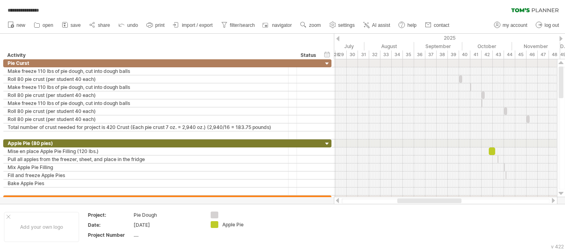
click at [513, 39] on div at bounding box center [560, 38] width 3 height 5
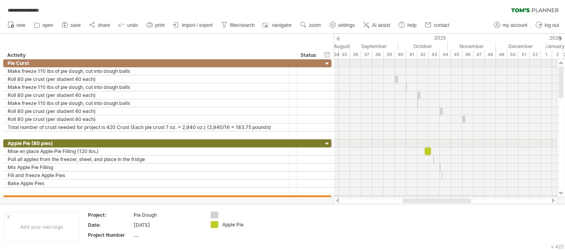
click at [513, 39] on div at bounding box center [560, 38] width 3 height 5
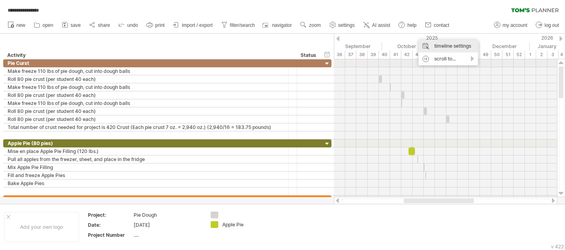
click at [423, 43] on div "timeline settings" at bounding box center [447, 46] width 59 height 13
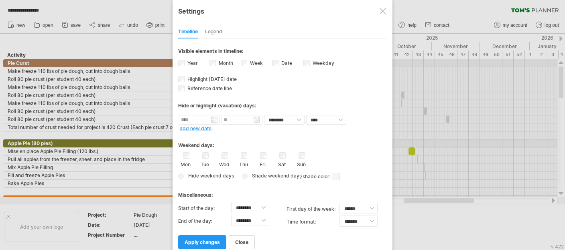
drag, startPoint x: 217, startPoint y: 235, endPoint x: 231, endPoint y: 208, distance: 30.5
click at [218, 227] on link "apply changes" at bounding box center [202, 242] width 48 height 14
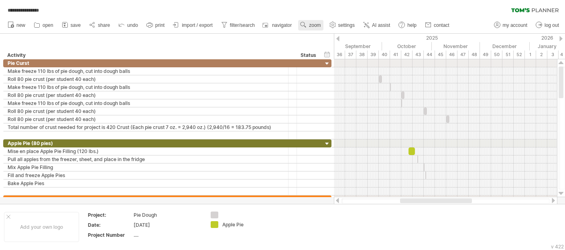
click at [315, 22] on link "zoom" at bounding box center [310, 25] width 25 height 10
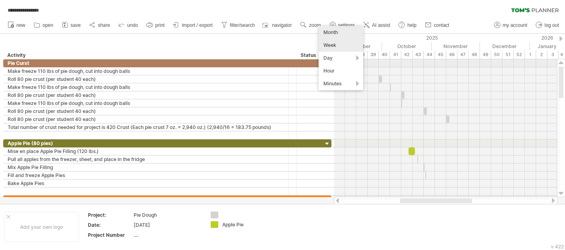
click at [328, 30] on div "Month" at bounding box center [341, 32] width 45 height 13
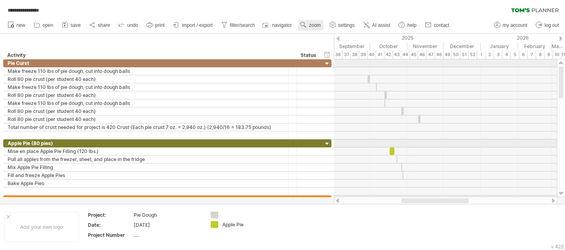
click at [315, 26] on span "zoom" at bounding box center [315, 25] width 12 height 6
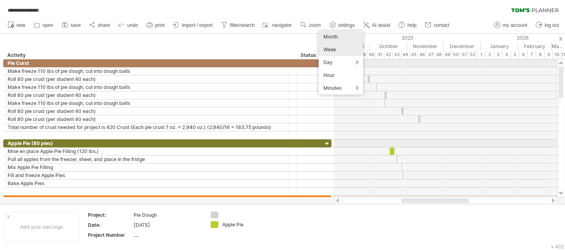
click at [327, 49] on div "Week" at bounding box center [341, 49] width 45 height 13
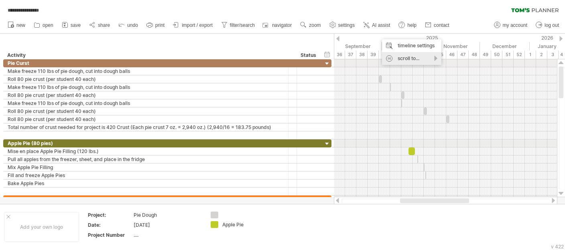
click at [394, 58] on div "scroll to..." at bounding box center [411, 58] width 59 height 13
click at [418, 67] on div "start schedule" at bounding box center [425, 68] width 55 height 13
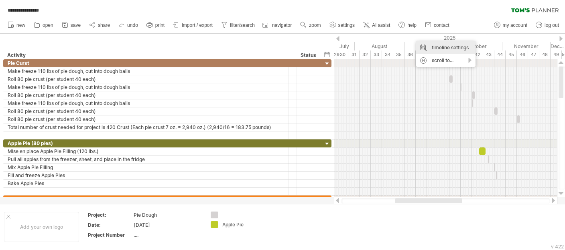
click at [428, 46] on div "timeline settings" at bounding box center [445, 47] width 59 height 13
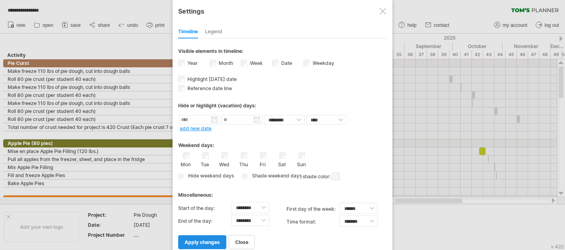
click at [203, 227] on span "apply changes" at bounding box center [202, 242] width 35 height 6
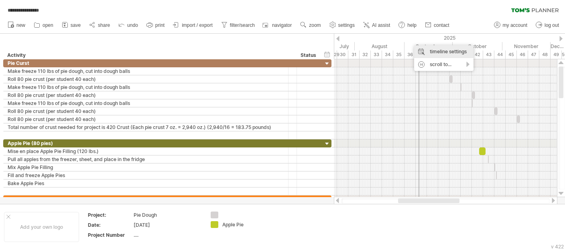
click at [420, 50] on div "timeline settings" at bounding box center [443, 51] width 59 height 13
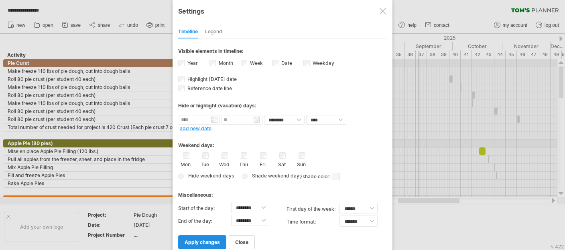
click at [209, 227] on span "apply changes" at bounding box center [202, 242] width 35 height 6
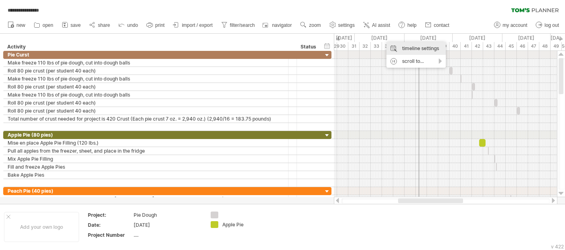
click at [393, 47] on div "timeline settings" at bounding box center [415, 48] width 59 height 13
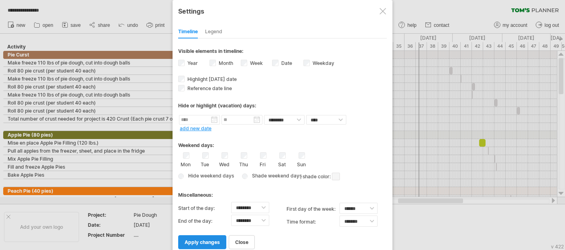
click at [216, 227] on link "apply changes" at bounding box center [202, 242] width 48 height 14
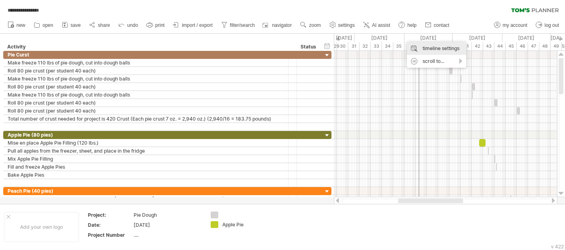
click at [412, 46] on div "timeline settings" at bounding box center [436, 48] width 59 height 13
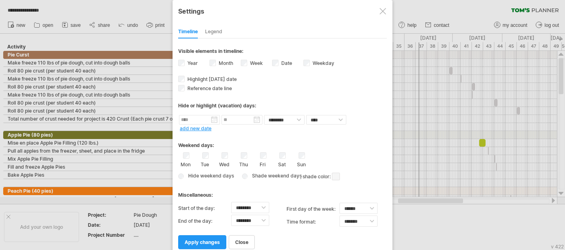
click at [184, 160] on label "Mon" at bounding box center [186, 164] width 10 height 8
click at [205, 160] on label "Tue" at bounding box center [205, 164] width 10 height 8
click at [223, 157] on div "Wed" at bounding box center [224, 159] width 10 height 15
click at [223, 160] on label "Wed" at bounding box center [224, 164] width 10 height 8
click at [242, 162] on label "Thu" at bounding box center [243, 164] width 10 height 8
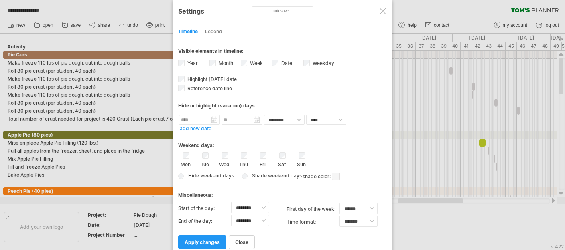
click at [263, 162] on label "Fri" at bounding box center [263, 164] width 10 height 8
click at [184, 174] on div "Hide weekend days Shade weekend days , shade color: You can choose to shade the…" at bounding box center [282, 177] width 209 height 12
click at [283, 61] on label "Date visibility of date Currently there is not enough space horizontally to dis…" at bounding box center [286, 63] width 12 height 6
click at [299, 61] on span "visibility of date Currently there is not enough space horizontally to display …" at bounding box center [298, 63] width 8 height 9
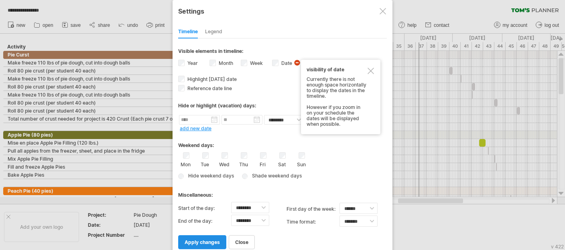
click at [211, 227] on span "apply changes" at bounding box center [202, 242] width 35 height 6
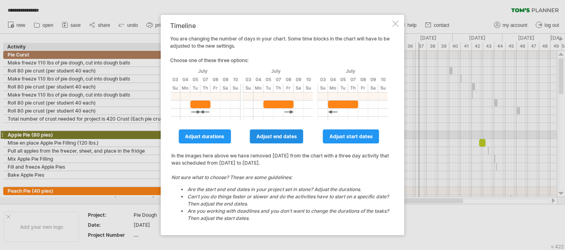
click at [282, 136] on span "adjust end dates" at bounding box center [276, 137] width 41 height 6
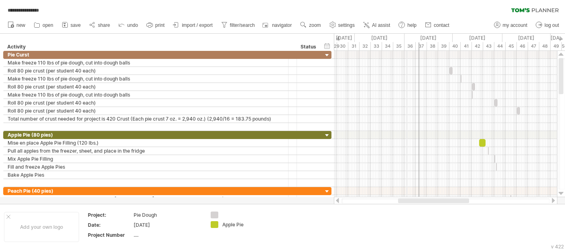
click at [407, 46] on div "36" at bounding box center [409, 46] width 11 height 8
click at [473, 20] on div "new" at bounding box center [282, 25] width 565 height 17
click at [313, 27] on span "zoom" at bounding box center [315, 25] width 12 height 6
click at [319, 35] on div "Month" at bounding box center [339, 37] width 45 height 13
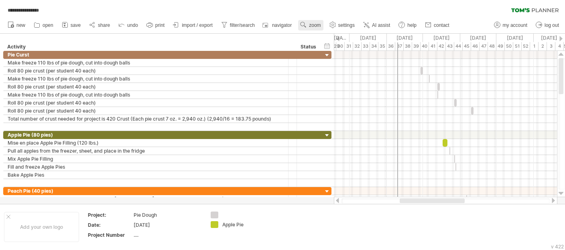
click at [318, 27] on span "zoom" at bounding box center [315, 25] width 12 height 6
click at [334, 37] on div "Month" at bounding box center [344, 37] width 45 height 13
click at [365, 36] on div "[DATE]" at bounding box center [367, 38] width 37 height 8
click at [463, 22] on div "new" at bounding box center [282, 25] width 565 height 17
click at [336, 202] on div at bounding box center [337, 200] width 6 height 5
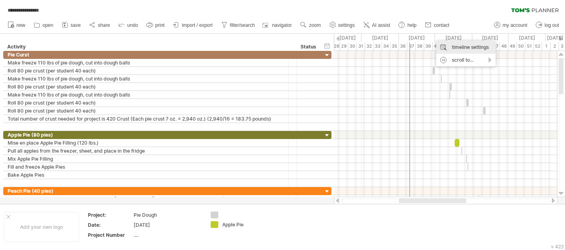
click at [451, 45] on div "timeline settings" at bounding box center [465, 47] width 59 height 13
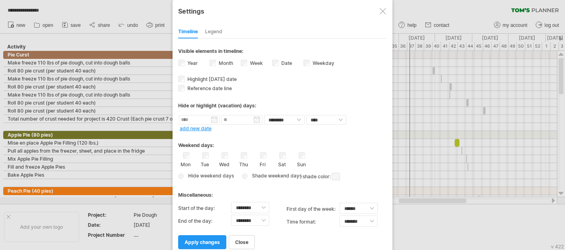
click at [381, 10] on div at bounding box center [383, 11] width 6 height 6
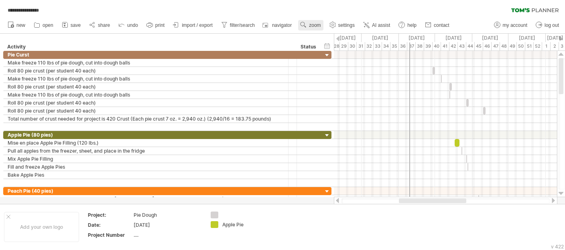
click at [308, 24] on link "zoom" at bounding box center [310, 25] width 25 height 10
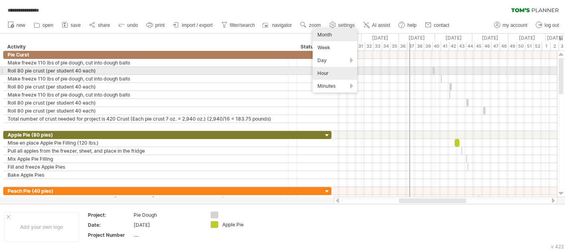
click at [326, 72] on div "Hour" at bounding box center [335, 73] width 45 height 13
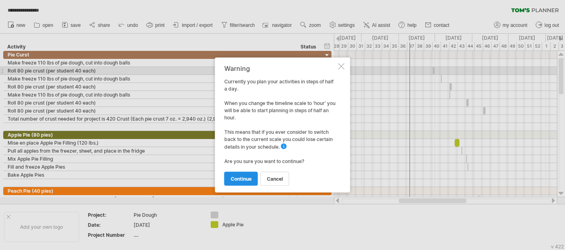
click at [249, 181] on span "continue" at bounding box center [241, 179] width 21 height 6
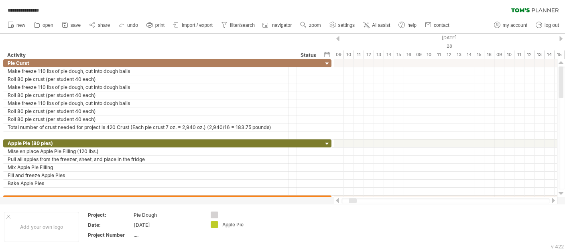
click at [513, 200] on div at bounding box center [553, 200] width 6 height 5
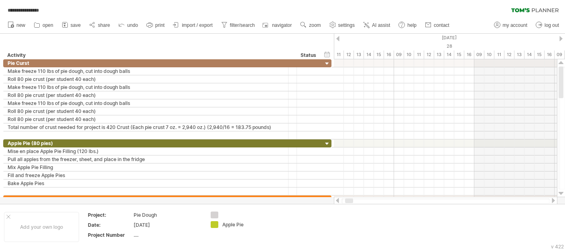
click at [513, 200] on div at bounding box center [553, 200] width 6 height 5
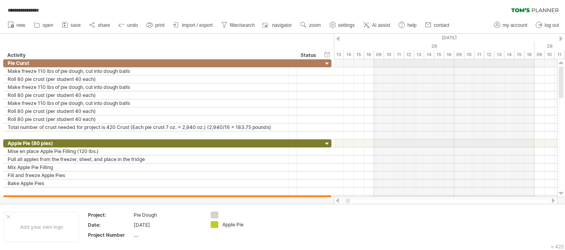
click at [513, 200] on div at bounding box center [553, 200] width 6 height 5
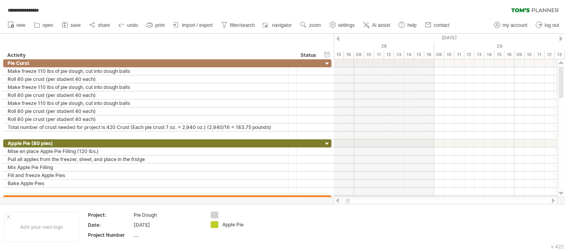
click at [513, 200] on div at bounding box center [553, 200] width 6 height 5
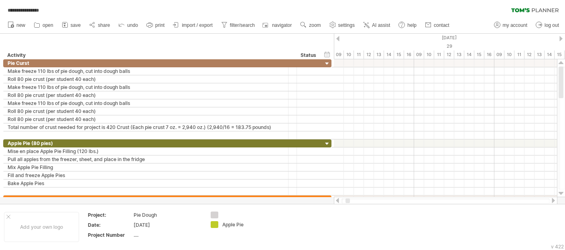
click at [513, 200] on div at bounding box center [553, 200] width 6 height 5
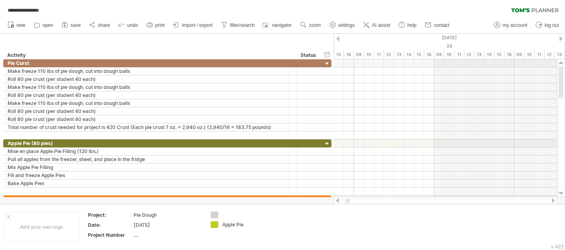
click at [513, 200] on div at bounding box center [553, 200] width 6 height 5
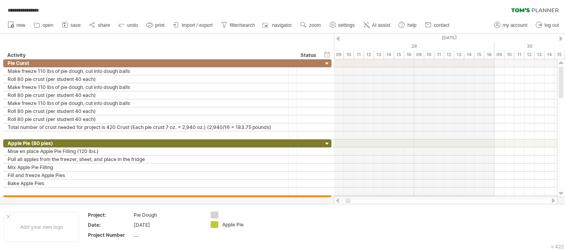
click at [513, 200] on div at bounding box center [553, 200] width 6 height 5
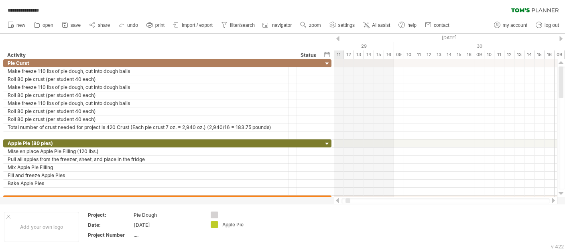
click at [513, 200] on div at bounding box center [553, 200] width 6 height 5
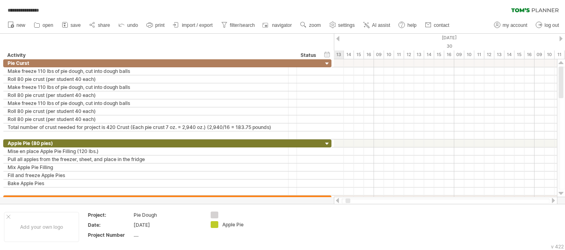
click at [513, 200] on div at bounding box center [553, 200] width 6 height 5
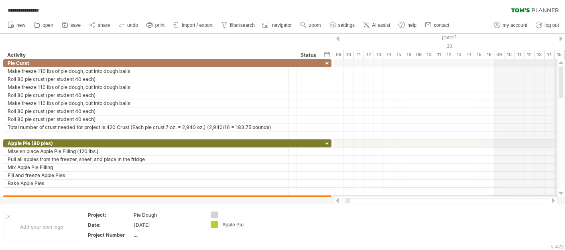
click at [513, 37] on div "[DATE]" at bounding box center [173, 38] width 1605 height 8
click at [312, 25] on span "zoom" at bounding box center [315, 25] width 12 height 6
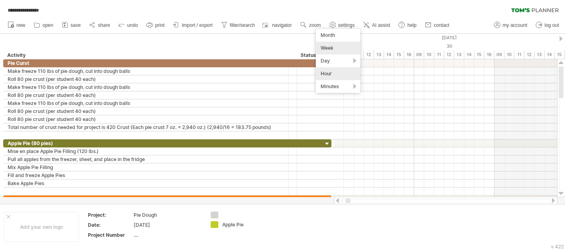
click at [321, 47] on div "Week" at bounding box center [338, 48] width 45 height 13
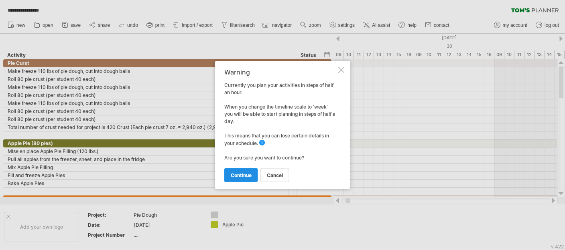
click at [245, 175] on span "continue" at bounding box center [241, 176] width 21 height 6
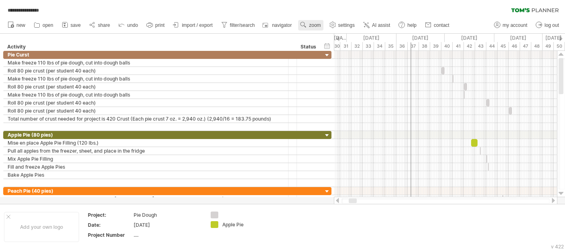
click at [318, 24] on span "zoom" at bounding box center [315, 25] width 12 height 6
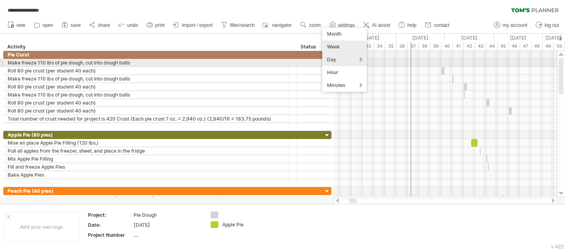
click at [330, 59] on div "Day" at bounding box center [344, 59] width 45 height 13
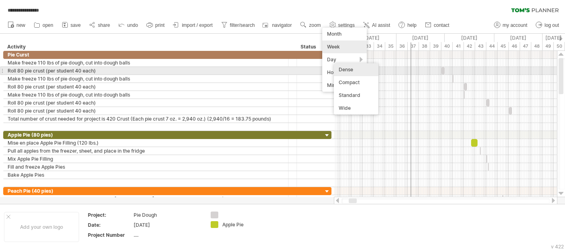
click at [341, 70] on div "Dense" at bounding box center [356, 69] width 45 height 13
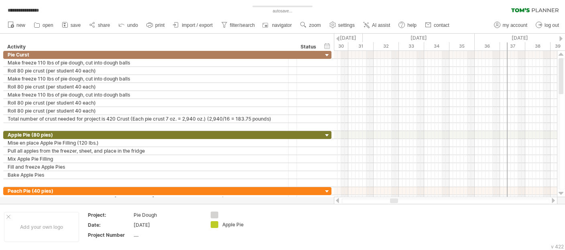
click at [513, 201] on div at bounding box center [553, 200] width 6 height 5
click at [319, 28] on link "zoom" at bounding box center [310, 25] width 25 height 10
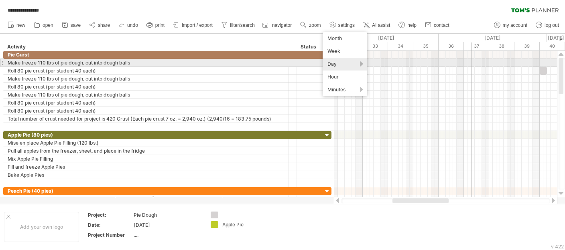
click at [333, 63] on div "Day" at bounding box center [345, 64] width 45 height 13
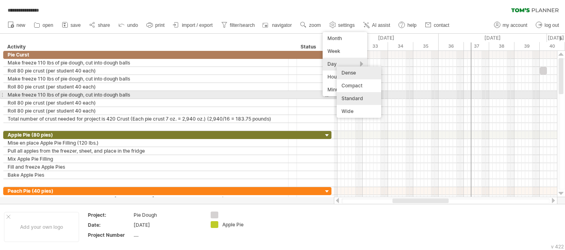
click at [348, 97] on div "Standard" at bounding box center [359, 98] width 45 height 13
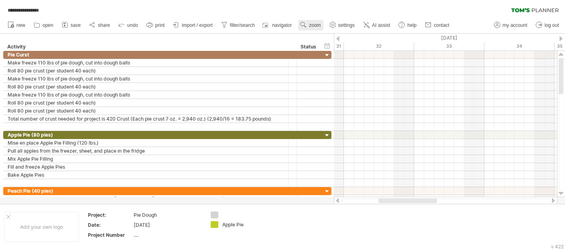
click at [319, 26] on span "zoom" at bounding box center [315, 25] width 12 height 6
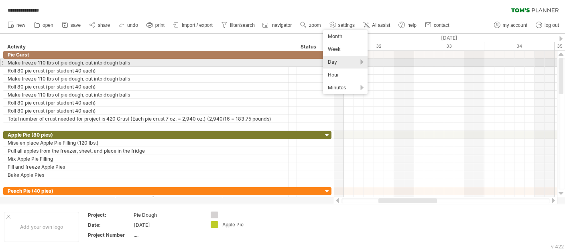
click at [336, 61] on div "Day" at bounding box center [345, 62] width 45 height 13
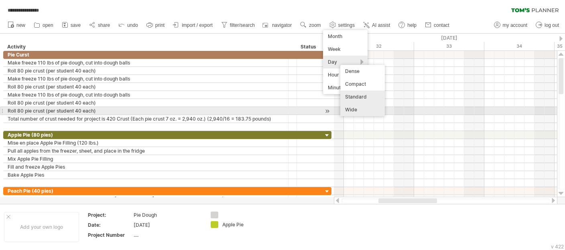
click at [347, 110] on div "Wide" at bounding box center [362, 110] width 45 height 13
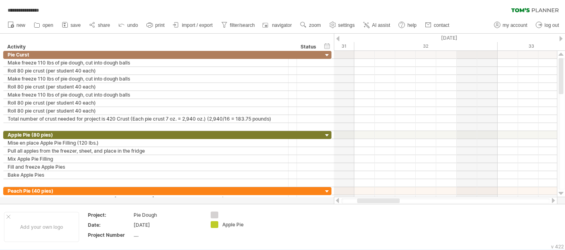
click at [513, 200] on div at bounding box center [553, 200] width 6 height 5
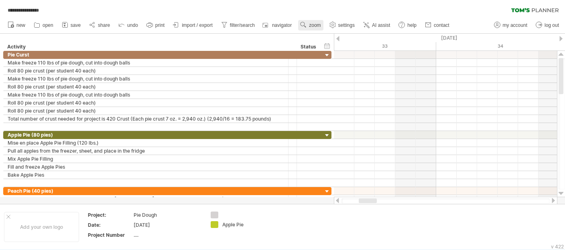
click at [315, 22] on span "zoom" at bounding box center [315, 25] width 12 height 6
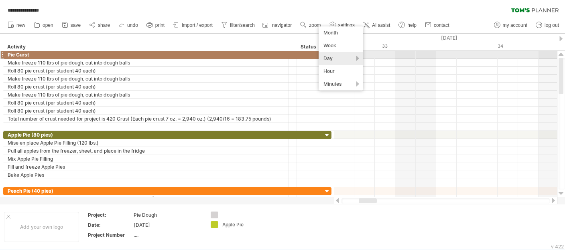
click at [332, 58] on div "Day" at bounding box center [341, 58] width 45 height 13
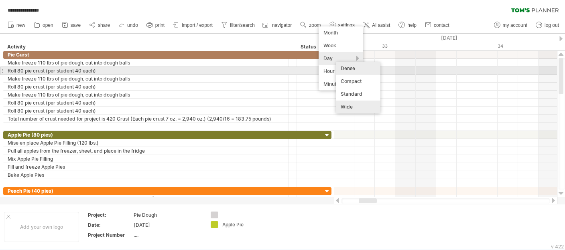
click at [341, 69] on div "Dense" at bounding box center [358, 68] width 45 height 13
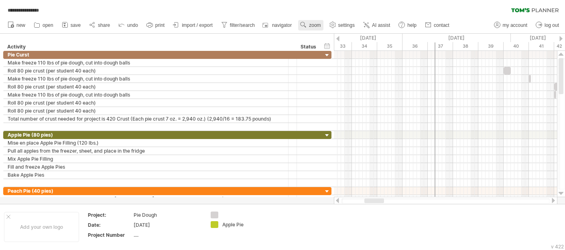
click at [321, 27] on span "zoom" at bounding box center [315, 25] width 12 height 6
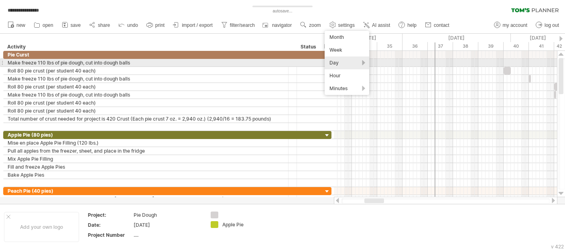
click at [335, 61] on div "Day" at bounding box center [347, 63] width 45 height 13
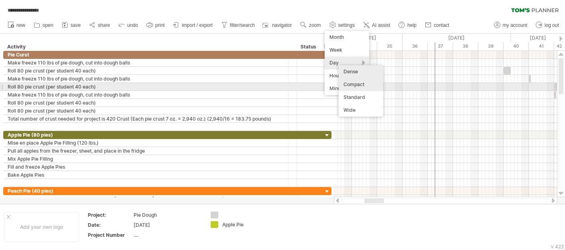
click at [350, 83] on div "Compact" at bounding box center [361, 84] width 45 height 13
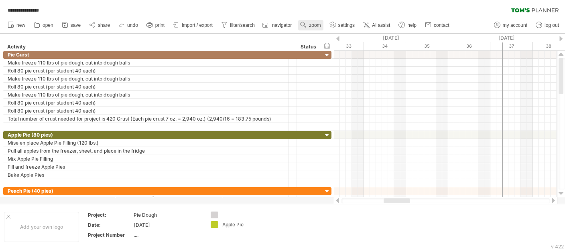
click at [318, 25] on span "zoom" at bounding box center [315, 25] width 12 height 6
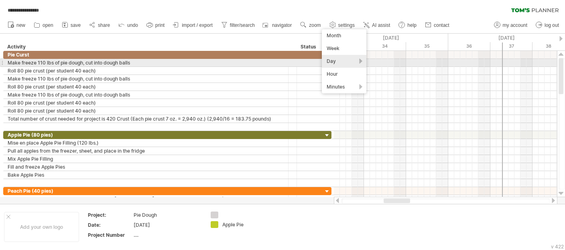
click at [330, 61] on div "Day" at bounding box center [344, 61] width 45 height 13
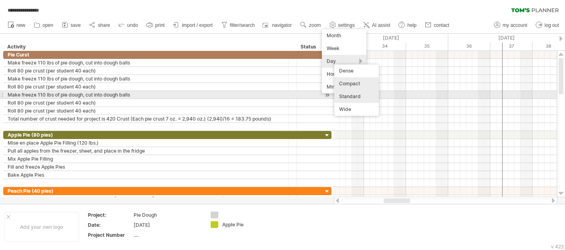
click at [348, 93] on div "Standard" at bounding box center [356, 96] width 45 height 13
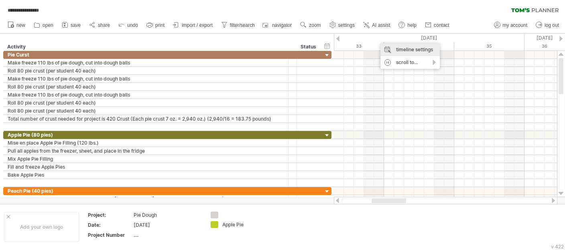
click at [391, 48] on div "timeline settings" at bounding box center [409, 49] width 59 height 13
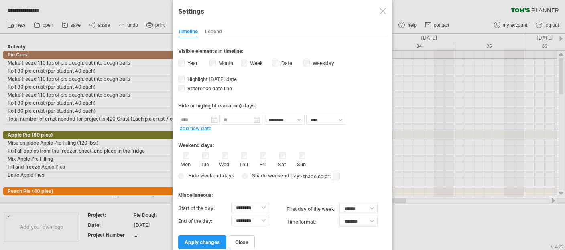
click at [185, 163] on label "Mon" at bounding box center [186, 164] width 10 height 8
click at [204, 163] on label "Tue" at bounding box center [205, 164] width 10 height 8
click at [223, 161] on label "Wed" at bounding box center [224, 164] width 10 height 8
click at [244, 162] on label "Thu" at bounding box center [243, 164] width 10 height 8
click at [263, 160] on label "Fri" at bounding box center [263, 164] width 10 height 8
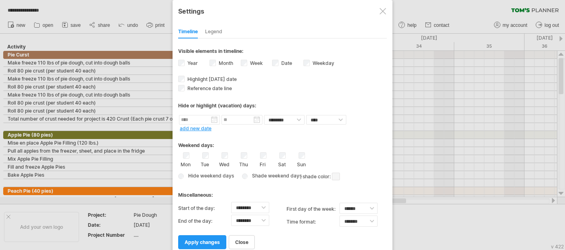
click at [280, 160] on label "Sat" at bounding box center [282, 164] width 10 height 8
click at [302, 160] on label "Sun" at bounding box center [301, 164] width 10 height 8
click at [213, 227] on span "apply changes" at bounding box center [202, 242] width 35 height 6
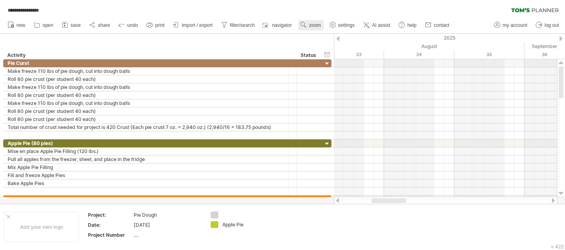
click at [318, 23] on span "zoom" at bounding box center [315, 25] width 12 height 6
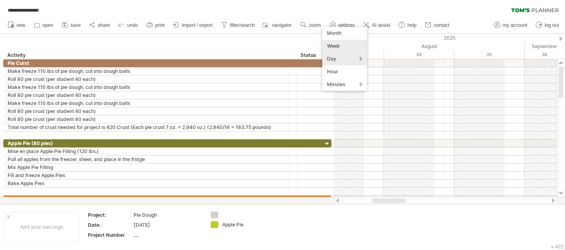
click at [333, 45] on div "Week" at bounding box center [344, 46] width 45 height 13
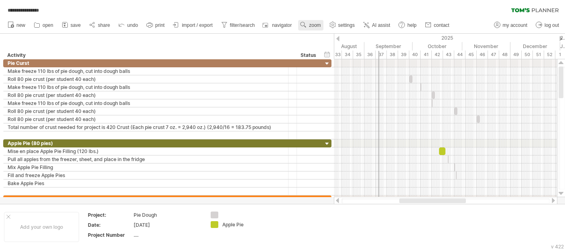
click at [312, 24] on span "zoom" at bounding box center [315, 25] width 12 height 6
click at [319, 60] on div "Day" at bounding box center [338, 59] width 45 height 13
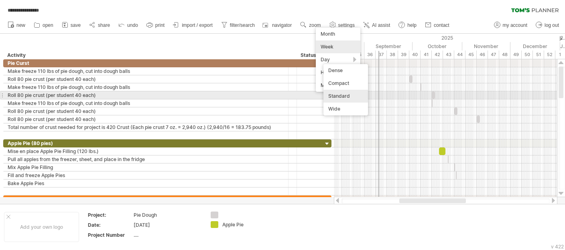
click at [339, 93] on div "Standard" at bounding box center [345, 96] width 45 height 13
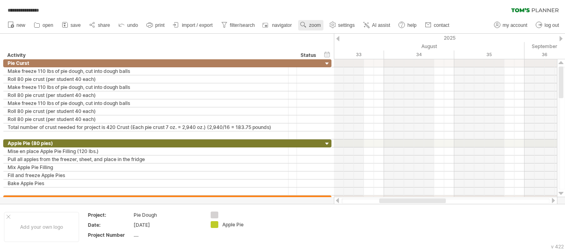
click at [317, 24] on span "zoom" at bounding box center [315, 25] width 12 height 6
click at [332, 59] on div "Day" at bounding box center [343, 60] width 45 height 13
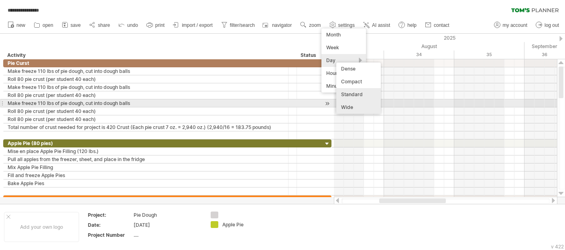
click at [348, 104] on div "Wide" at bounding box center [358, 107] width 45 height 13
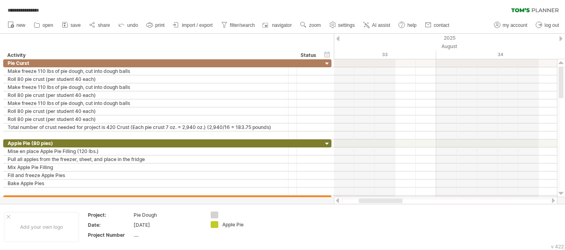
click at [513, 201] on div at bounding box center [553, 200] width 6 height 5
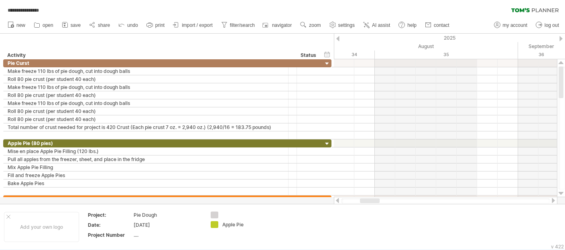
click at [513, 201] on div at bounding box center [553, 200] width 6 height 5
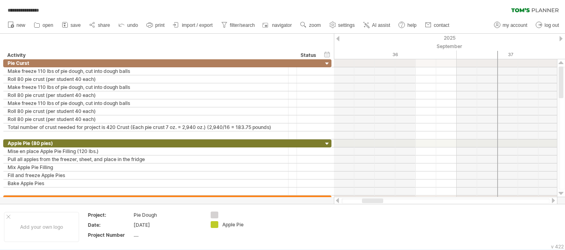
click at [513, 201] on div at bounding box center [553, 200] width 6 height 5
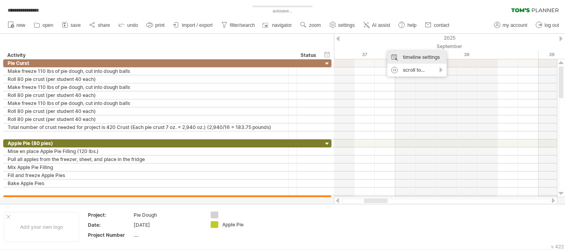
click at [399, 57] on div "timeline settings" at bounding box center [416, 57] width 59 height 13
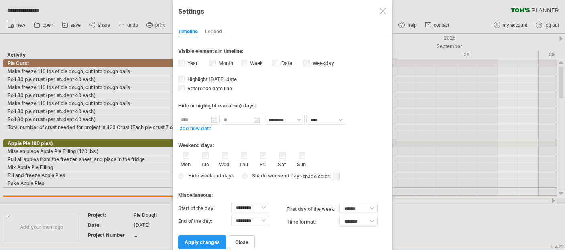
click at [279, 163] on label "Sat" at bounding box center [282, 164] width 10 height 8
click at [303, 160] on label "Sun" at bounding box center [301, 164] width 10 height 8
click at [217, 227] on span "apply changes" at bounding box center [202, 242] width 35 height 6
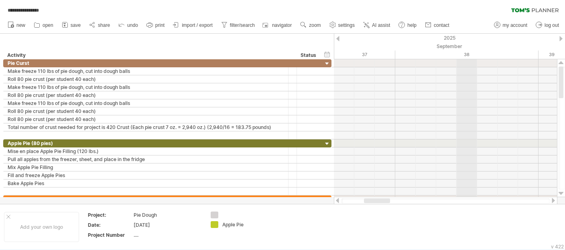
click at [467, 56] on div "38" at bounding box center [466, 55] width 143 height 8
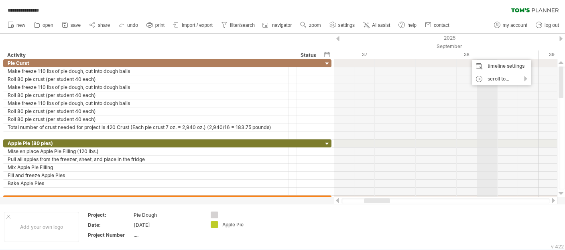
click at [484, 51] on div "38" at bounding box center [466, 55] width 143 height 8
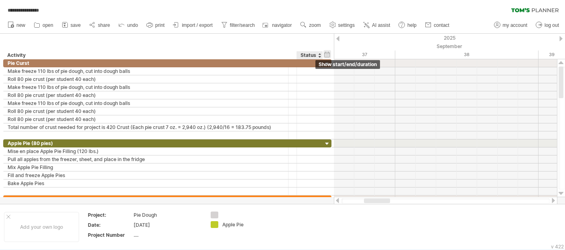
click at [324, 54] on div "hide start/end/duration show start/end/duration" at bounding box center [327, 54] width 8 height 8
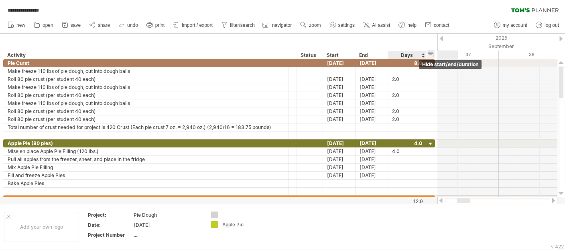
click at [428, 52] on div "hide start/end/duration show start/end/duration" at bounding box center [431, 54] width 8 height 8
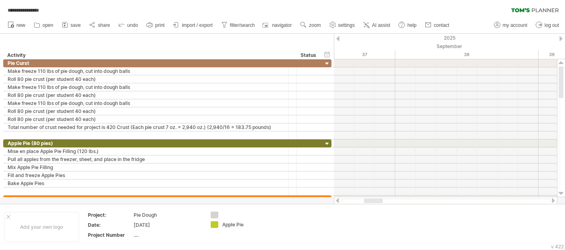
click at [513, 201] on div at bounding box center [553, 200] width 6 height 5
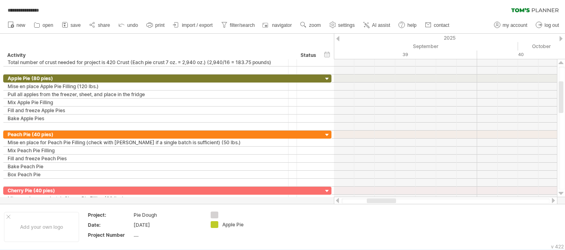
click at [513, 200] on div at bounding box center [553, 200] width 6 height 5
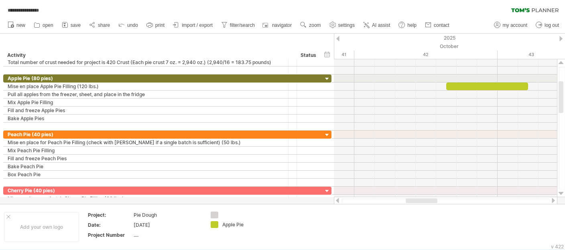
click at [513, 200] on div at bounding box center [553, 200] width 6 height 5
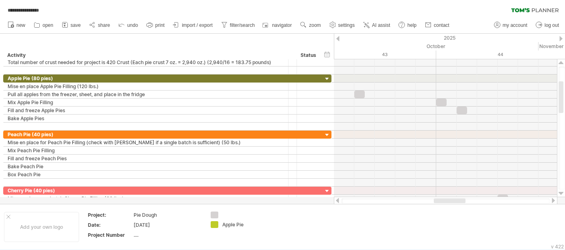
click at [338, 201] on div at bounding box center [337, 200] width 6 height 5
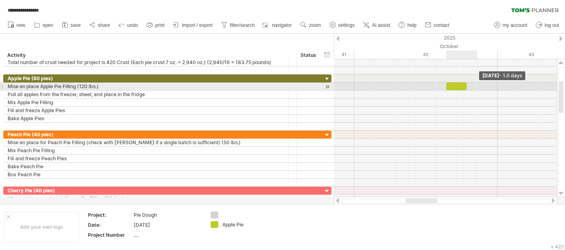
drag, startPoint x: 527, startPoint y: 84, endPoint x: 471, endPoint y: 85, distance: 56.6
click at [471, 85] on div "​ ​ ​ ​ ​ ​ ​ ​ ​ ​ ​ ​ ​ ​ ​ ​ ​ ​ ​ ​ ​ ​ ​ ​ ​ ​ ​ ​ ​ ​ ​ ​ ​ ​ ​ ​ ​ ​ [DA…" at bounding box center [445, 128] width 223 height 138
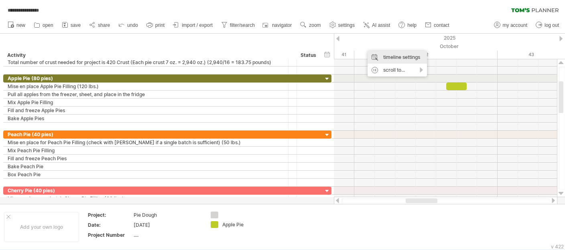
click at [382, 57] on div "timeline settings" at bounding box center [396, 57] width 59 height 13
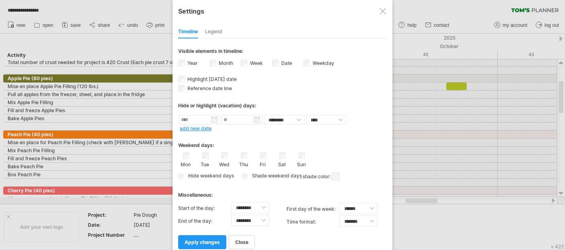
click at [285, 62] on label "Date visibility of date Currently there is not enough space horizontally to dis…" at bounding box center [286, 63] width 12 height 6
click at [203, 227] on link "apply changes" at bounding box center [202, 242] width 48 height 14
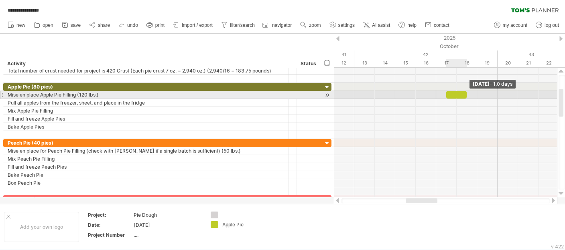
click at [469, 93] on div "​ ​ ​ ​ ​ ​ ​ ​ ​ ​ ​ ​ ​ ​ ​ ​ ​ ​ ​ ​ ​ ​ ​ ​ ​ ​ ​ ​ ​ ​ ​ ​ ​ ​ ​ ​ ​ ​ [DA…" at bounding box center [445, 133] width 223 height 130
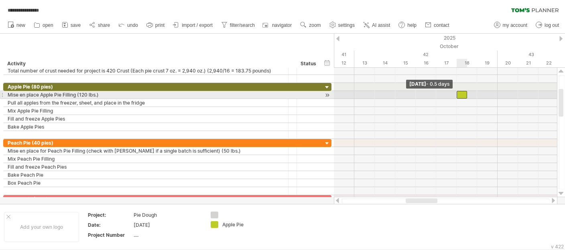
drag, startPoint x: 445, startPoint y: 94, endPoint x: 459, endPoint y: 93, distance: 13.7
click at [459, 93] on div "​" at bounding box center [462, 95] width 10 height 8
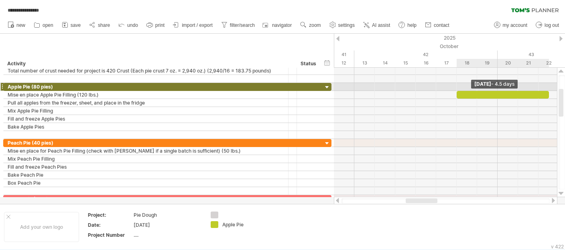
drag, startPoint x: 465, startPoint y: 93, endPoint x: 543, endPoint y: 90, distance: 77.9
click at [513, 90] on div "​ ​ ​ ​ ​ ​ ​ ​ ​ ​ ​ ​ ​ ​ ​ ​ ​ ​ ​ ​ ​ ​ ​ ​ ​ ​ ​ ​ ​ ​ ​ ​ ​ ​ ​ ​ ​ ​ [DA…" at bounding box center [445, 133] width 223 height 130
click at [513, 201] on div at bounding box center [553, 200] width 6 height 5
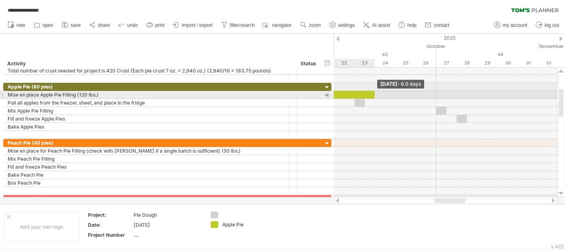
drag, startPoint x: 344, startPoint y: 94, endPoint x: 371, endPoint y: 92, distance: 27.4
click at [371, 92] on div "​" at bounding box center [313, 95] width 123 height 8
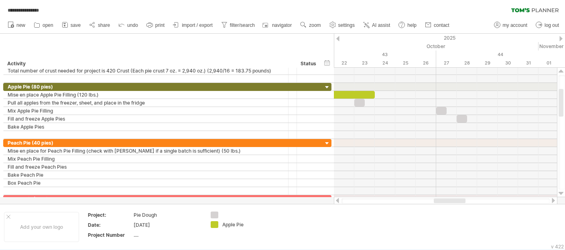
click at [338, 200] on div at bounding box center [337, 200] width 6 height 5
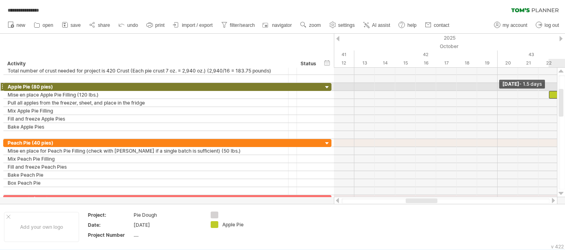
drag, startPoint x: 457, startPoint y: 93, endPoint x: 548, endPoint y: 88, distance: 90.4
click at [513, 88] on div "​ ​ ​ ​ ​ ​ ​ ​ ​ ​ ​ ​ ​ ​ ​ ​ ​ ​ ​ ​ ​ ​ ​ ​ ​ ​ ​ ​ ​ ​ ​ ​ ​ ​ ​ ​ ​ ​ [DA…" at bounding box center [445, 133] width 223 height 130
click at [513, 200] on div at bounding box center [553, 200] width 6 height 5
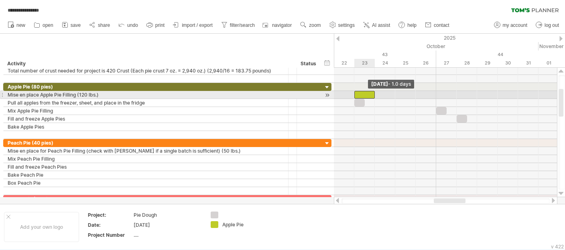
drag, startPoint x: 345, startPoint y: 93, endPoint x: 358, endPoint y: 91, distance: 13.8
click at [358, 91] on div "​" at bounding box center [364, 95] width 20 height 8
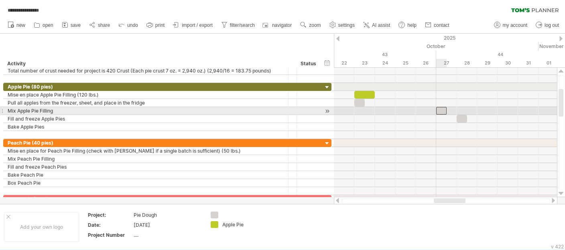
click at [443, 110] on div "​" at bounding box center [441, 111] width 10 height 8
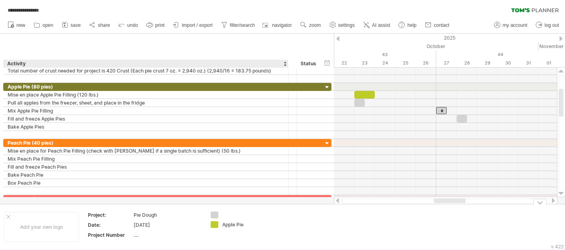
click at [213, 226] on div "**********" at bounding box center [282, 125] width 565 height 250
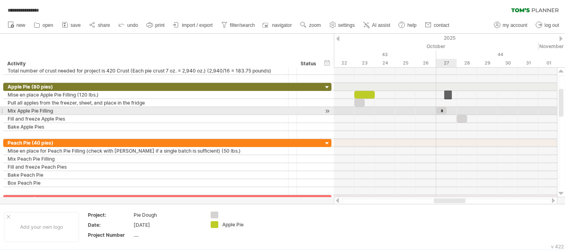
click at [443, 109] on div "*" at bounding box center [441, 110] width 10 height 7
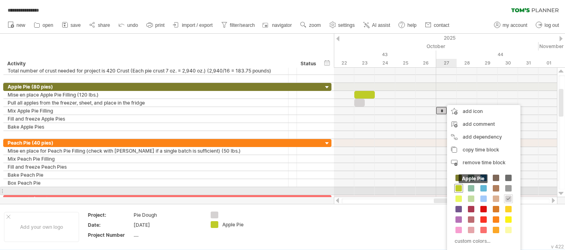
click at [456, 188] on span at bounding box center [458, 188] width 6 height 6
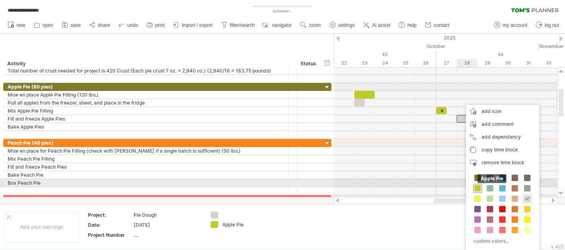
click at [478, 187] on span at bounding box center [477, 188] width 6 height 6
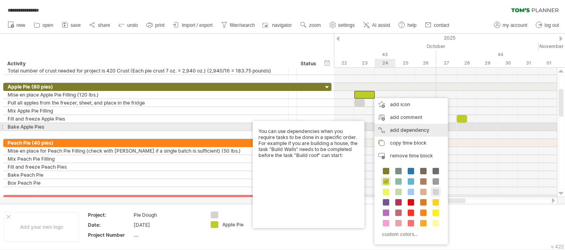
click at [389, 131] on div "add dependency You can use dependencies when you require tasks to be done in a …" at bounding box center [410, 130] width 73 height 13
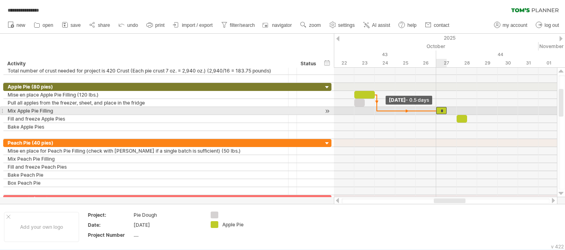
click at [437, 108] on span at bounding box center [435, 111] width 3 height 8
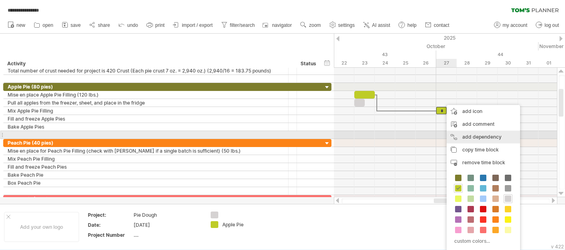
click at [466, 133] on div "add dependency You can use dependencies when you require tasks to be done in a …" at bounding box center [482, 137] width 73 height 13
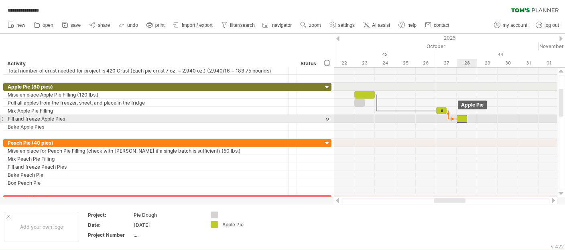
click at [458, 117] on span at bounding box center [456, 119] width 3 height 8
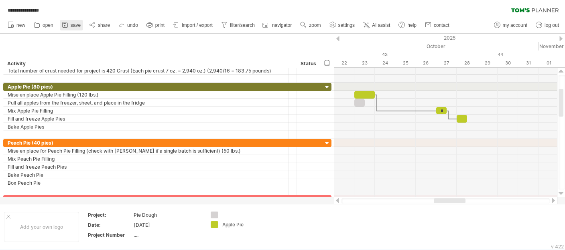
click at [69, 24] on icon at bounding box center [65, 25] width 8 height 8
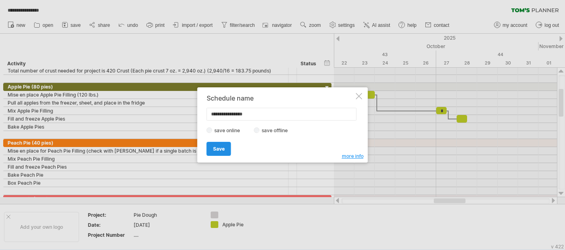
click at [219, 145] on link "Save" at bounding box center [219, 149] width 24 height 14
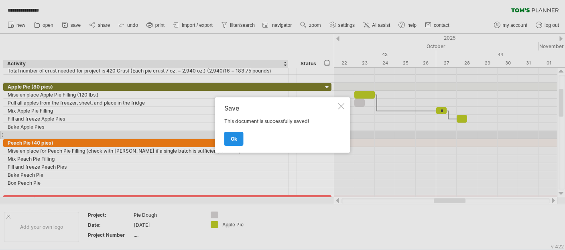
click at [235, 136] on link "ok" at bounding box center [233, 139] width 19 height 14
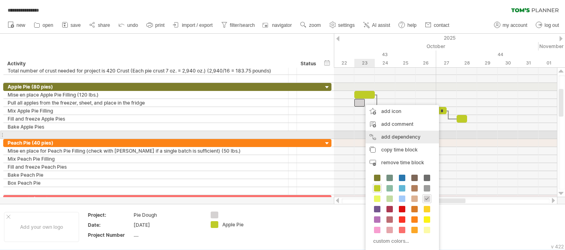
click at [380, 138] on div "add dependency You can use dependencies when you require tasks to be done in a …" at bounding box center [401, 137] width 73 height 13
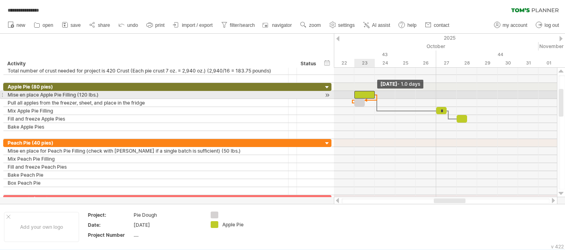
click at [373, 95] on span at bounding box center [374, 95] width 3 height 8
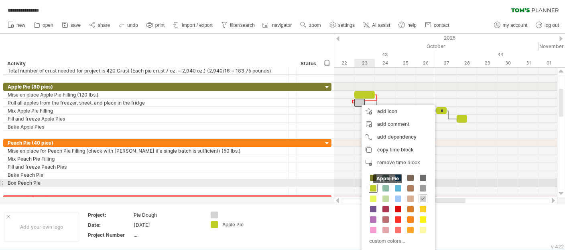
click at [375, 186] on span at bounding box center [373, 188] width 6 height 6
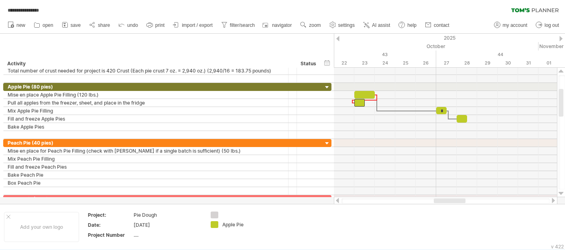
click at [513, 201] on div at bounding box center [553, 200] width 6 height 5
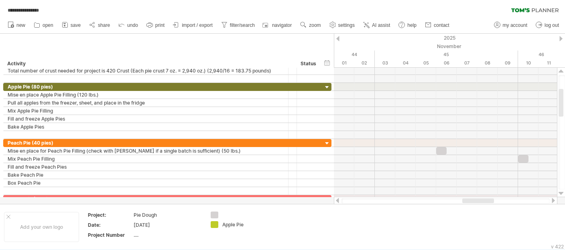
click at [340, 202] on div at bounding box center [337, 200] width 6 height 5
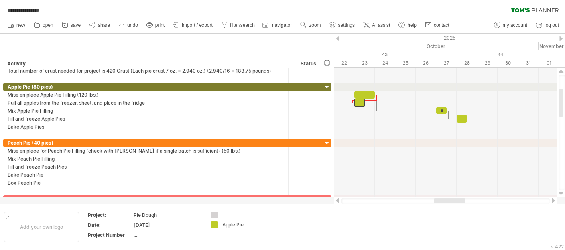
click at [513, 202] on div at bounding box center [553, 200] width 6 height 5
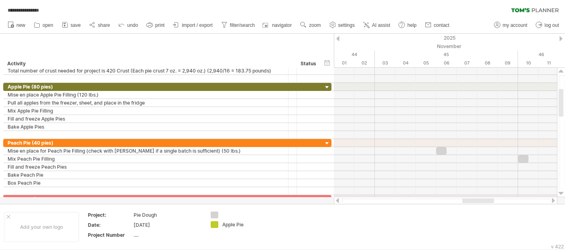
click at [513, 200] on div at bounding box center [553, 200] width 6 height 5
click at [339, 201] on div at bounding box center [337, 200] width 6 height 5
click at [326, 64] on div "hide start/end/duration show start/end/duration" at bounding box center [327, 63] width 8 height 8
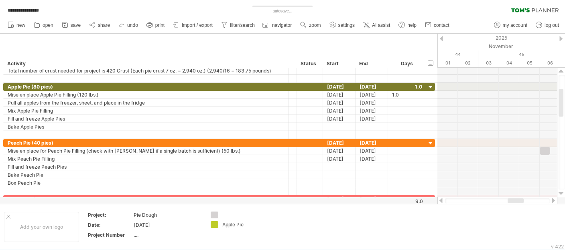
click at [513, 200] on div at bounding box center [553, 200] width 6 height 5
